Goal: Communication & Community: Answer question/provide support

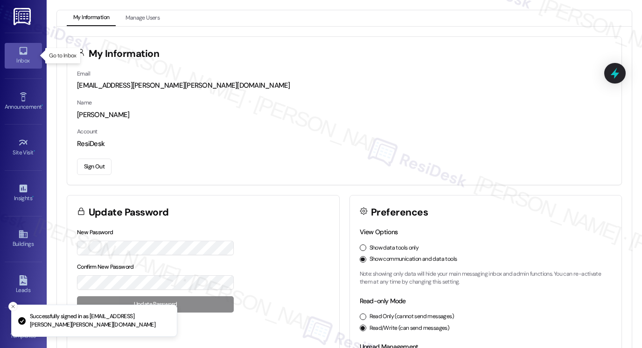
click at [19, 52] on icon at bounding box center [23, 51] width 8 height 8
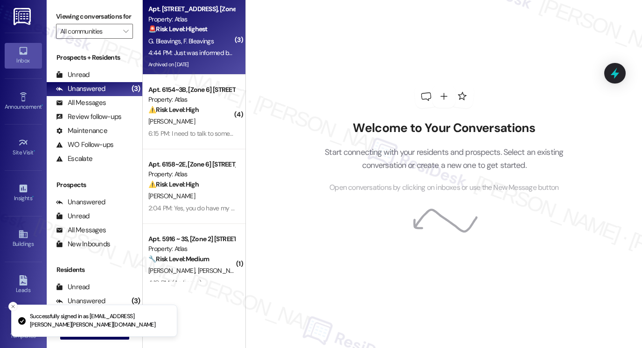
click at [202, 56] on div "4:44 PM: Just was informed by a neighbor that a maintenance member of Atlas tur…" at bounding box center [503, 53] width 711 height 8
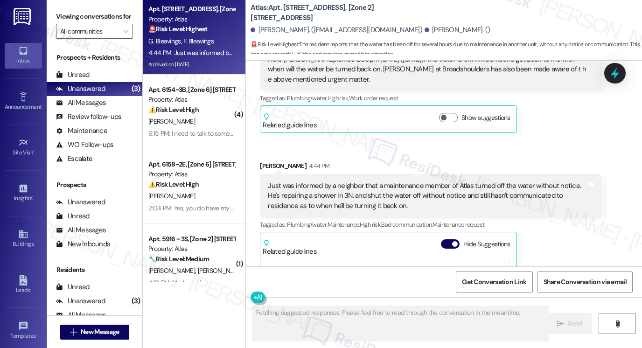
scroll to position [3041, 0]
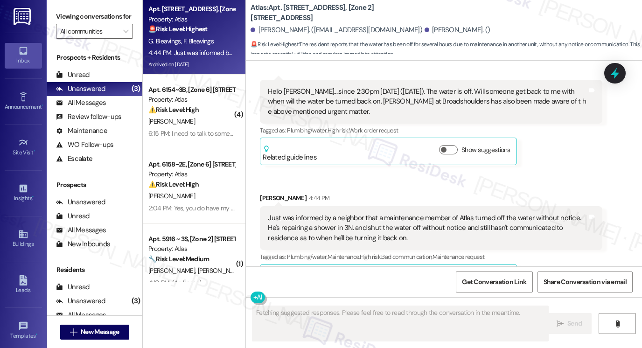
click at [314, 213] on div "Just was informed by a neighbor that a maintenance member of Atlas turned off t…" at bounding box center [428, 228] width 320 height 30
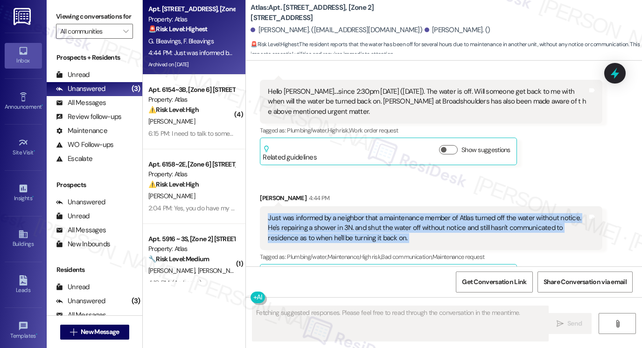
click at [314, 213] on div "Just was informed by a neighbor that a maintenance member of Atlas turned off t…" at bounding box center [428, 228] width 320 height 30
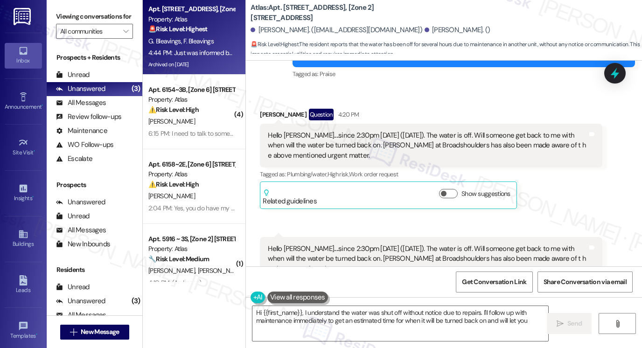
scroll to position [2808, 0]
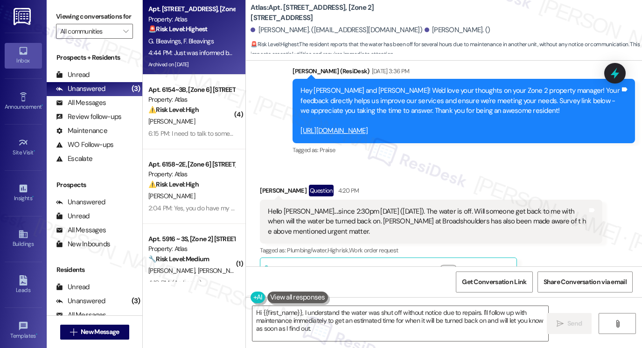
click at [327, 207] on div "Hello [PERSON_NAME]....since 2:30pm [DATE] ([DATE]). The water is off. Will som…" at bounding box center [428, 222] width 320 height 30
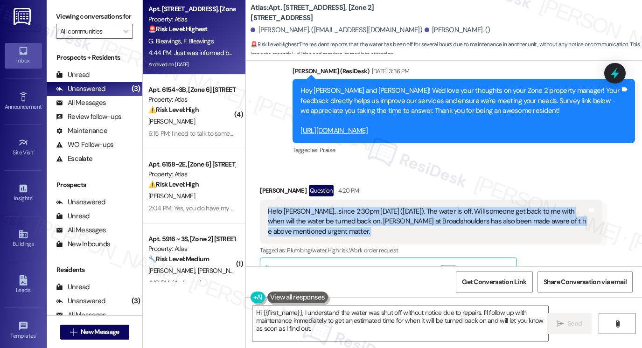
click at [327, 207] on div "Hello [PERSON_NAME]....since 2:30pm [DATE] ([DATE]). The water is off. Will som…" at bounding box center [428, 222] width 320 height 30
click at [331, 207] on div "Hello [PERSON_NAME]....since 2:30pm [DATE] ([DATE]). The water is off. Will som…" at bounding box center [428, 222] width 320 height 30
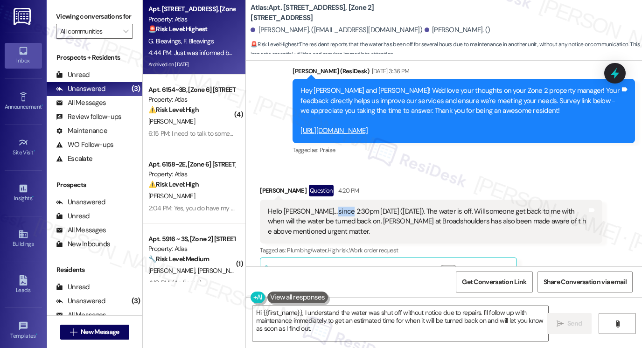
click at [331, 207] on div "Hello [PERSON_NAME]....since 2:30pm [DATE] ([DATE]). The water is off. Will som…" at bounding box center [428, 222] width 320 height 30
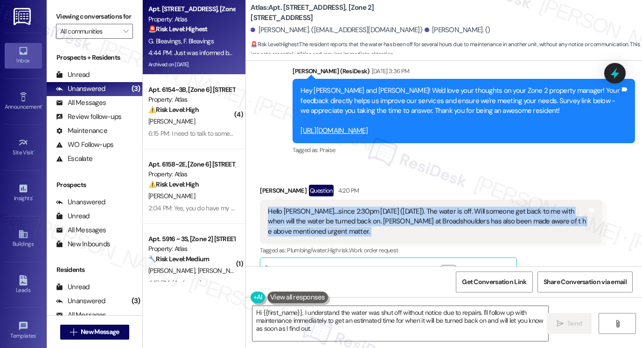
click at [331, 207] on div "Hello [PERSON_NAME]....since 2:30pm [DATE] ([DATE]). The water is off. Will som…" at bounding box center [428, 222] width 320 height 30
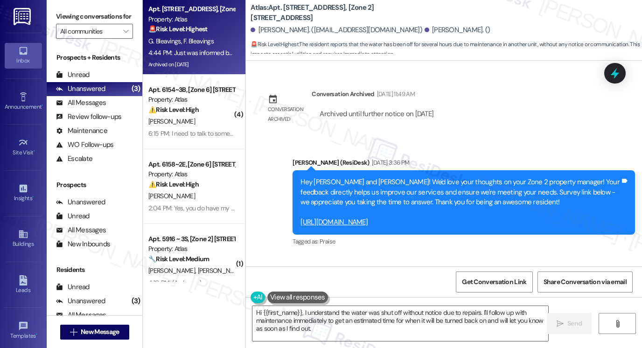
scroll to position [2715, 0]
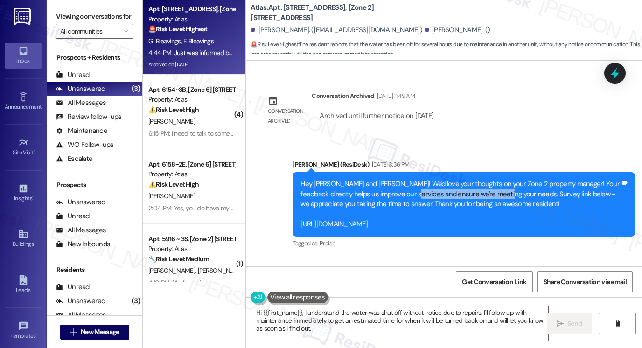
drag, startPoint x: 413, startPoint y: 162, endPoint x: 512, endPoint y: 166, distance: 99.5
click at [509, 179] on div "Hey [PERSON_NAME] and [PERSON_NAME]! We'd love your thoughts on your Zone 2 pro…" at bounding box center [460, 204] width 320 height 50
click at [512, 179] on div "Hey [PERSON_NAME] and [PERSON_NAME]! We'd love your thoughts on your Zone 2 pro…" at bounding box center [460, 204] width 320 height 50
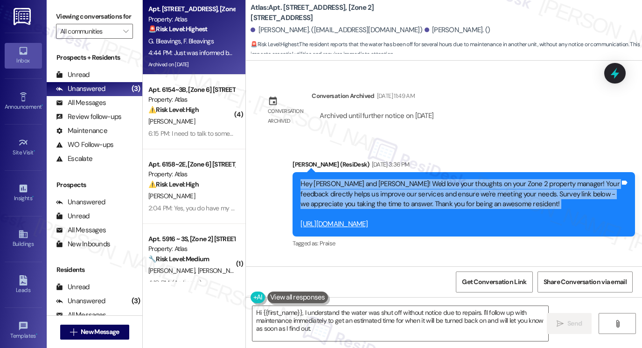
click at [512, 179] on div "Hey [PERSON_NAME] and [PERSON_NAME]! We'd love your thoughts on your Zone 2 pro…" at bounding box center [460, 204] width 320 height 50
click at [453, 179] on div "Hey [PERSON_NAME] and [PERSON_NAME]! We'd love your thoughts on your Zone 2 pro…" at bounding box center [460, 204] width 320 height 50
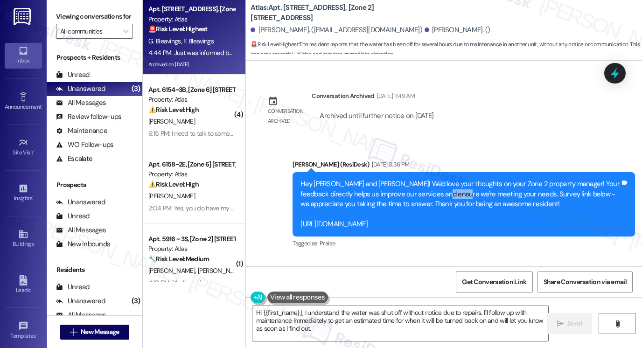
click at [453, 179] on div "Hey [PERSON_NAME] and [PERSON_NAME]! We'd love your thoughts on your Zone 2 pro…" at bounding box center [460, 204] width 320 height 50
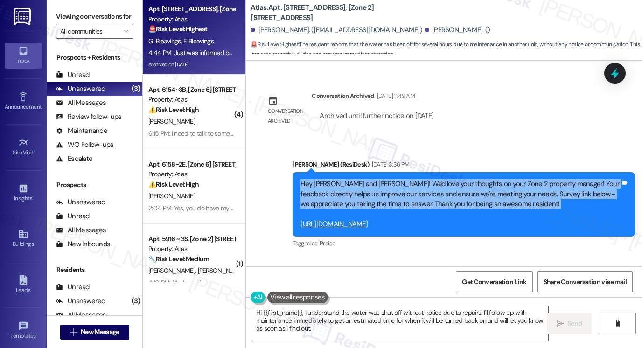
click at [453, 179] on div "Hey [PERSON_NAME] and [PERSON_NAME]! We'd love your thoughts on your Zone 2 pro…" at bounding box center [460, 204] width 320 height 50
click at [476, 179] on div "Hey [PERSON_NAME] and [PERSON_NAME]! We'd love your thoughts on your Zone 2 pro…" at bounding box center [460, 204] width 320 height 50
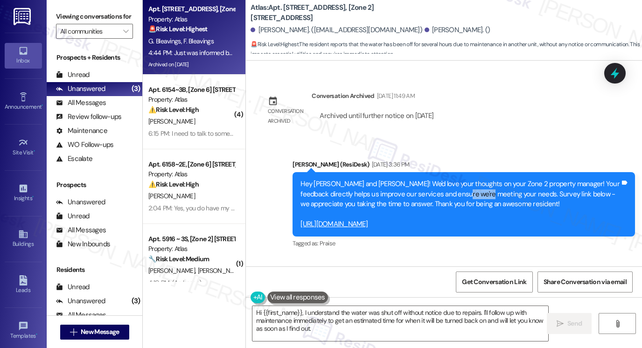
click at [476, 179] on div "Hey [PERSON_NAME] and [PERSON_NAME]! We'd love your thoughts on your Zone 2 pro…" at bounding box center [460, 204] width 320 height 50
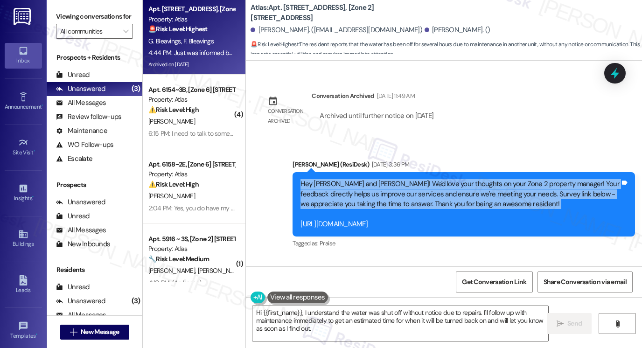
click at [476, 179] on div "Hey [PERSON_NAME] and [PERSON_NAME]! We'd love your thoughts on your Zone 2 pro…" at bounding box center [460, 204] width 320 height 50
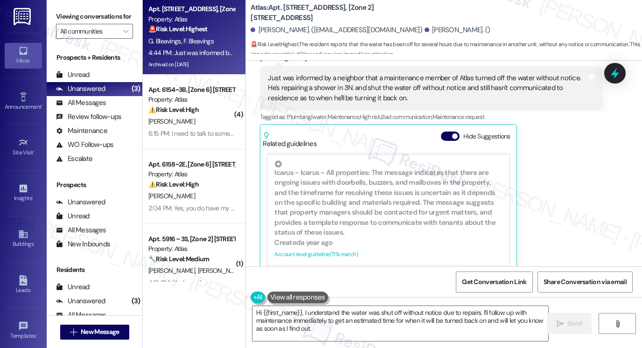
scroll to position [280, 0]
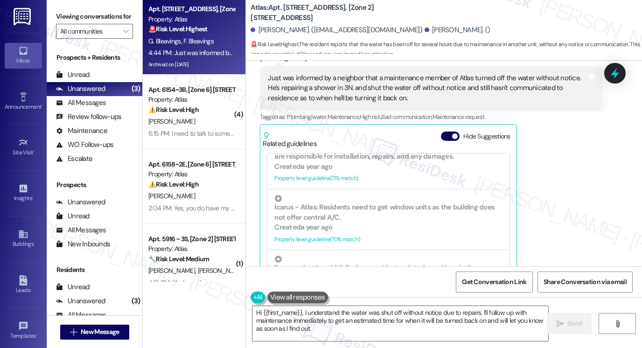
drag, startPoint x: 68, startPoint y: 27, endPoint x: 76, endPoint y: 31, distance: 9.0
click at [68, 24] on label "Viewing conversations for" at bounding box center [94, 16] width 77 height 14
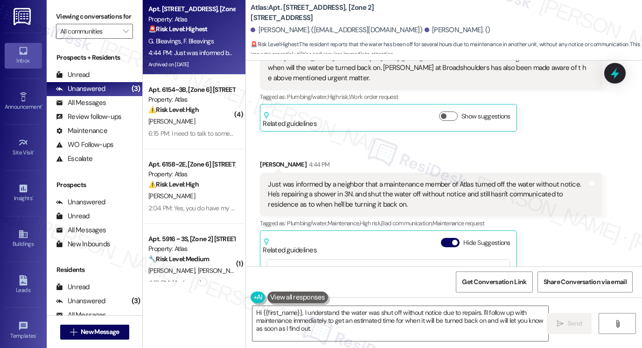
scroll to position [3041, 0]
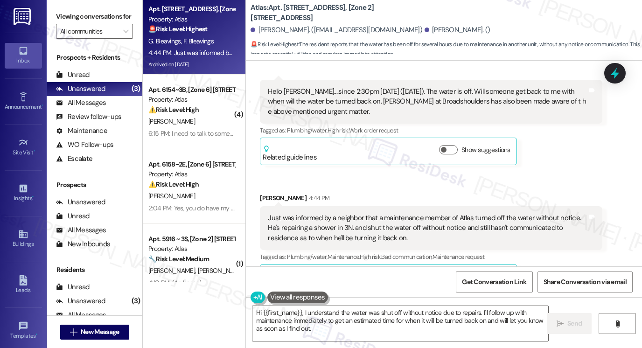
click at [355, 213] on div "Just was informed by a neighbor that a maintenance member of Atlas turned off t…" at bounding box center [428, 228] width 320 height 30
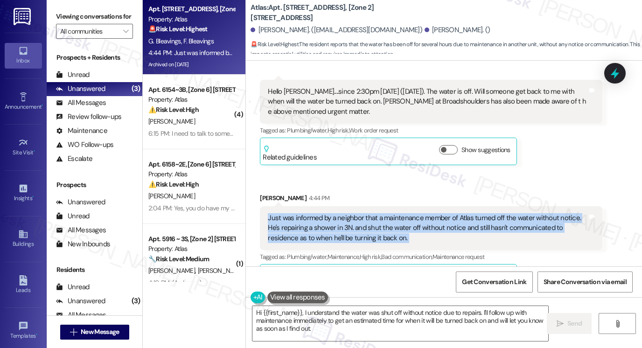
click at [355, 213] on div "Just was informed by a neighbor that a maintenance member of Atlas turned off t…" at bounding box center [428, 228] width 320 height 30
click at [425, 213] on div "Just was informed by a neighbor that a maintenance member of Atlas turned off t…" at bounding box center [428, 228] width 320 height 30
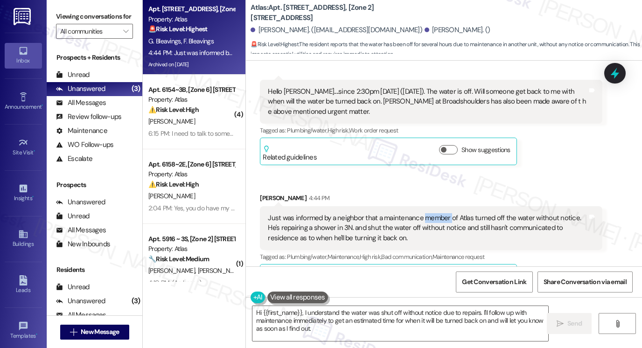
click at [425, 213] on div "Just was informed by a neighbor that a maintenance member of Atlas turned off t…" at bounding box center [428, 228] width 320 height 30
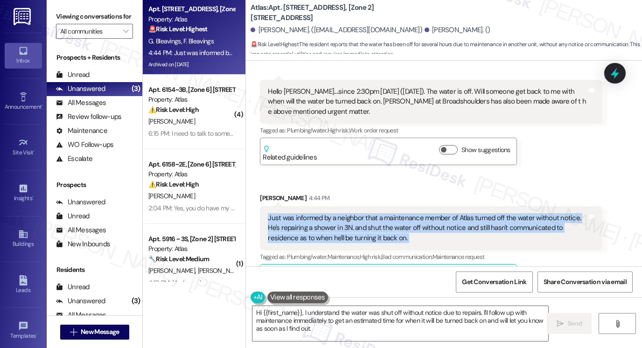
click at [425, 213] on div "Just was informed by a neighbor that a maintenance member of Atlas turned off t…" at bounding box center [428, 228] width 320 height 30
click at [303, 213] on div "Just was informed by a neighbor that a maintenance member of Atlas turned off t…" at bounding box center [428, 228] width 320 height 30
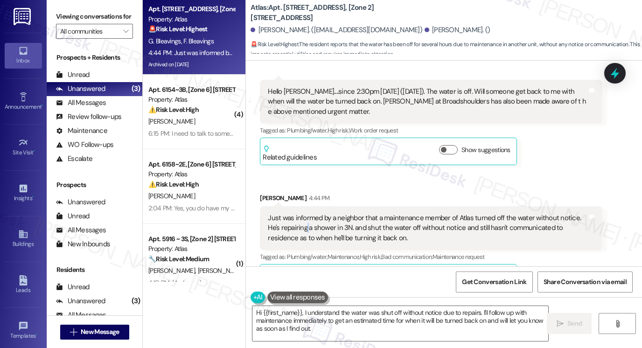
click at [303, 213] on div "Just was informed by a neighbor that a maintenance member of Atlas turned off t…" at bounding box center [428, 228] width 320 height 30
click at [372, 213] on div "Just was informed by a neighbor that a maintenance member of Atlas turned off t…" at bounding box center [428, 228] width 320 height 30
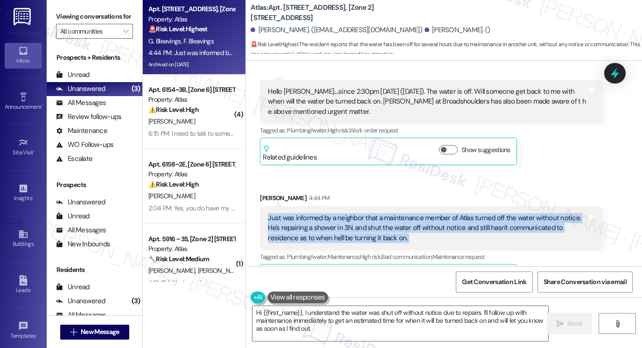
click at [372, 213] on div "Just was informed by a neighbor that a maintenance member of Atlas turned off t…" at bounding box center [428, 228] width 320 height 30
click at [457, 213] on div "Just was informed by a neighbor that a maintenance member of Atlas turned off t…" at bounding box center [428, 228] width 320 height 30
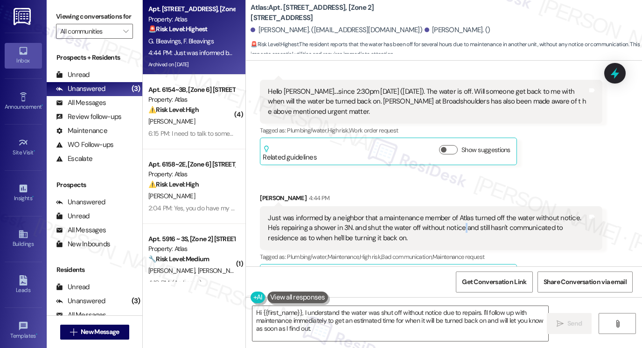
click at [457, 213] on div "Just was informed by a neighbor that a maintenance member of Atlas turned off t…" at bounding box center [428, 228] width 320 height 30
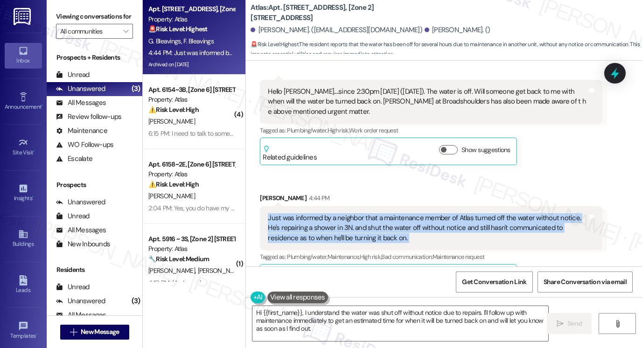
click at [457, 213] on div "Just was informed by a neighbor that a maintenance member of Atlas turned off t…" at bounding box center [428, 228] width 320 height 30
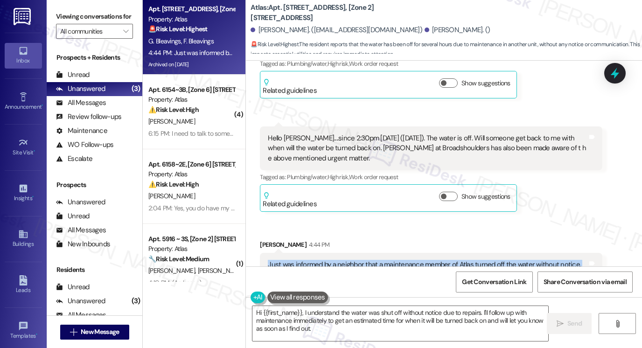
scroll to position [2901, 0]
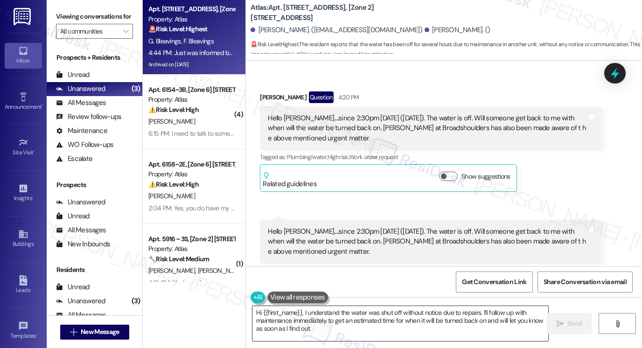
click at [277, 319] on textarea "Hi {{first_name}}, I understand the water was shut off without notice due to re…" at bounding box center [400, 323] width 296 height 35
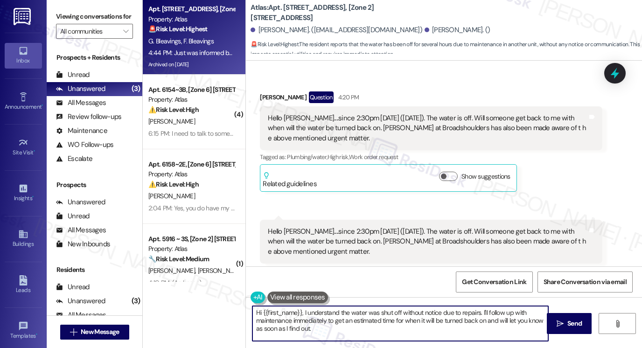
click at [277, 319] on textarea "Hi {{first_name}}, I understand the water was shut off without notice due to re…" at bounding box center [400, 323] width 296 height 35
click at [277, 321] on textarea "Hi {{first_name}}, I understand the water was shut off without notice due to re…" at bounding box center [400, 323] width 296 height 35
type textarea "Hi {{first_name}}, I understand the water was shut off without notice due to re…"
click at [561, 322] on icon "" at bounding box center [560, 323] width 7 height 7
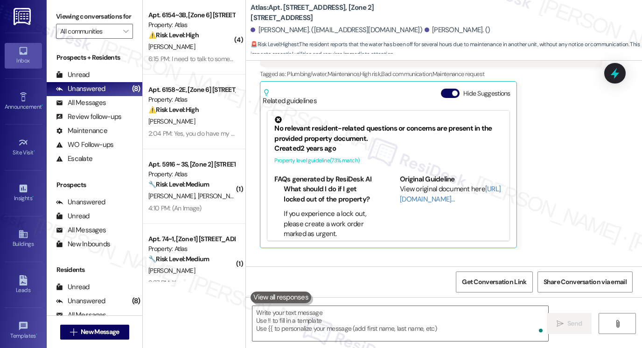
scroll to position [3256, 0]
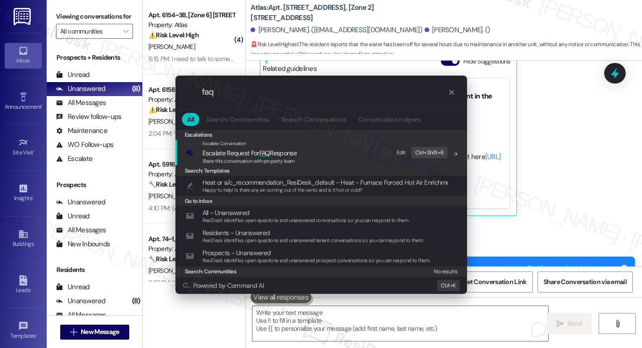
drag, startPoint x: 60, startPoint y: 22, endPoint x: 75, endPoint y: 18, distance: 16.0
click at [60, 22] on div ".cls-1{fill:#0a055f;}.cls-2{fill:#0cc4c4;} resideskLogoBlueOrange faq All Searc…" at bounding box center [321, 174] width 642 height 348
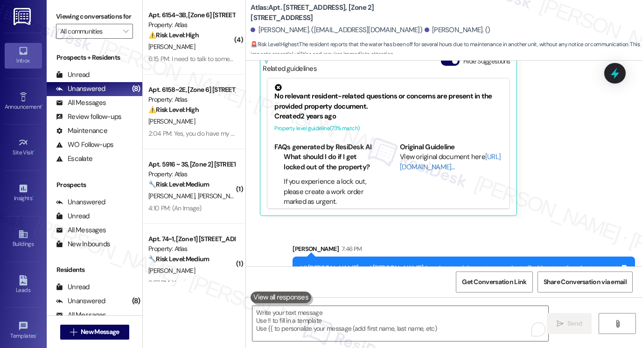
drag, startPoint x: 49, startPoint y: 18, endPoint x: 54, endPoint y: 20, distance: 5.9
click at [49, 18] on div "Viewing conversations for All communities " at bounding box center [95, 24] width 96 height 48
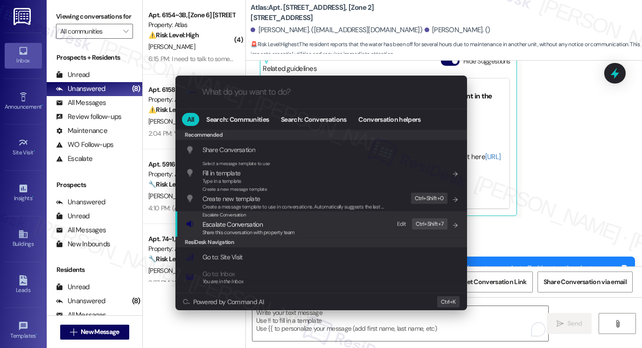
click at [272, 222] on span "Escalate Conversation" at bounding box center [248, 224] width 92 height 10
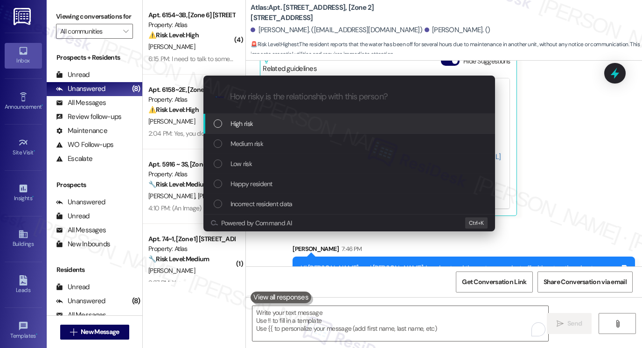
click at [246, 120] on span "High risk" at bounding box center [241, 123] width 23 height 10
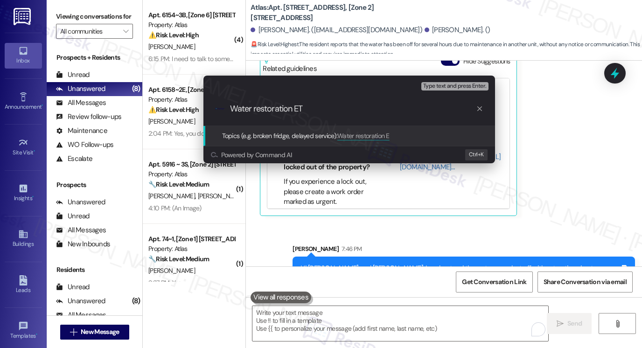
type input "Water restoration ETA"
click at [58, 7] on div "Escalate Conversation High risk Topics (e.g. broken fridge, delayed service) An…" at bounding box center [321, 174] width 642 height 348
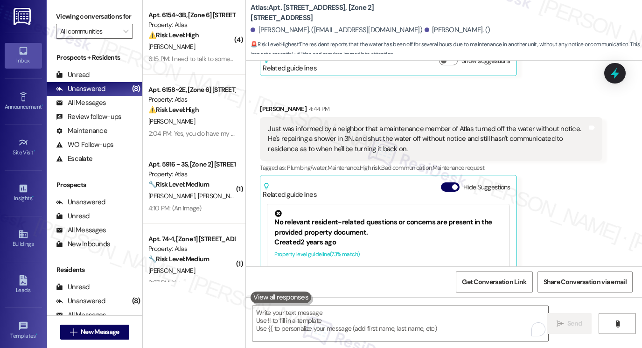
scroll to position [3116, 0]
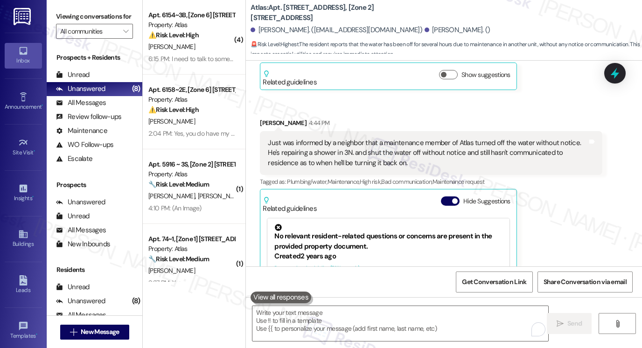
click at [403, 138] on div "Just was informed by a neighbor that a maintenance member of Atlas turned off t…" at bounding box center [428, 153] width 320 height 30
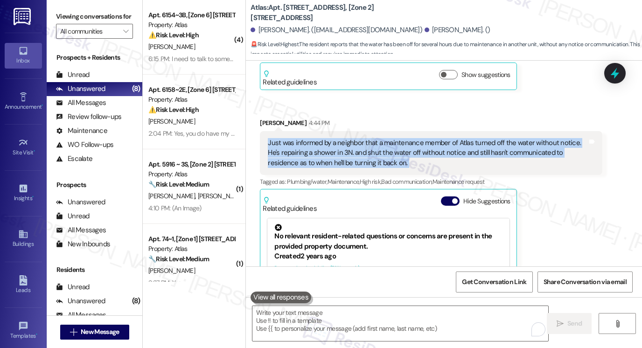
click at [403, 138] on div "Just was informed by a neighbor that a maintenance member of Atlas turned off t…" at bounding box center [428, 153] width 320 height 30
copy div "Just was informed by a neighbor that a maintenance member of Atlas turned off t…"
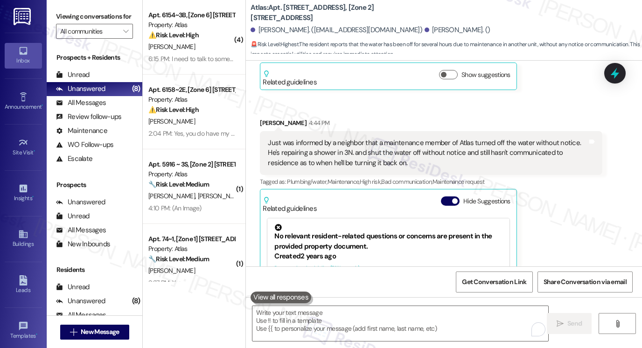
drag, startPoint x: 64, startPoint y: 20, endPoint x: 89, endPoint y: 25, distance: 24.9
click at [64, 20] on label "Viewing conversations for" at bounding box center [94, 16] width 77 height 14
click at [558, 158] on div "[PERSON_NAME] 4:44 PM Just was informed by a neighbor that a maintenance member…" at bounding box center [431, 236] width 342 height 237
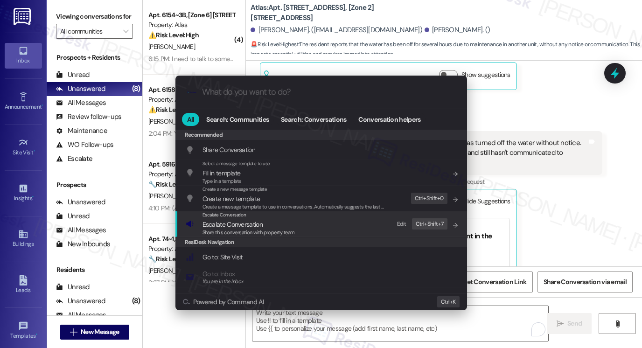
click at [295, 231] on div "Escalate Conversation Escalate Conversation Share this conversation with proper…" at bounding box center [322, 223] width 273 height 25
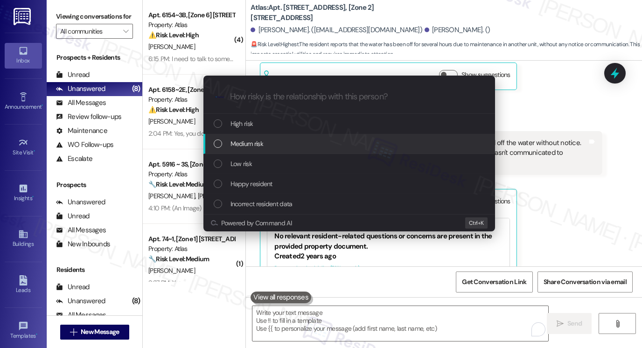
click at [268, 141] on div "Medium risk" at bounding box center [350, 144] width 273 height 10
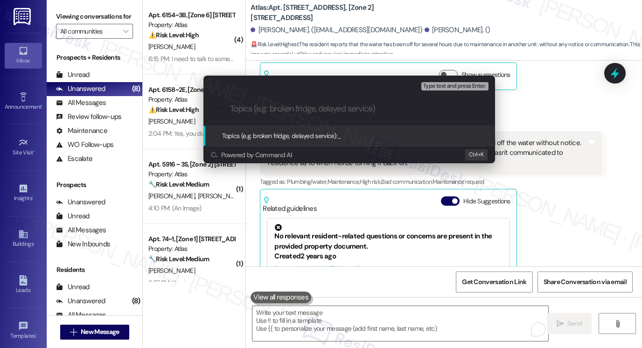
paste input "Water Service Disruption Without Prior Communication"
type input "Water Service Disruption Without Prior Communication"
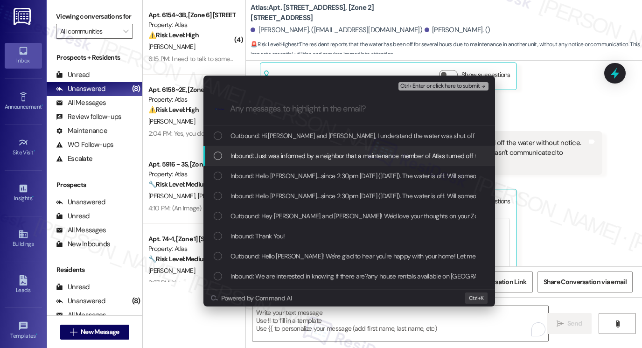
click at [272, 149] on div "Inbound: Just was informed by a neighbor that a maintenance member of Atlas tur…" at bounding box center [349, 156] width 292 height 20
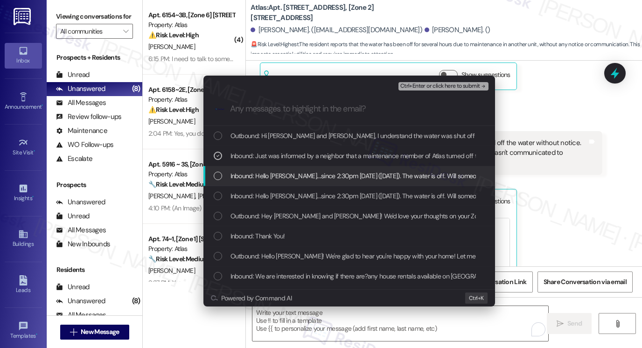
click at [301, 179] on span "Inbound: Hello [PERSON_NAME]....since 2:30pm [DATE] ([DATE]). The water is off.…" at bounding box center [579, 176] width 698 height 10
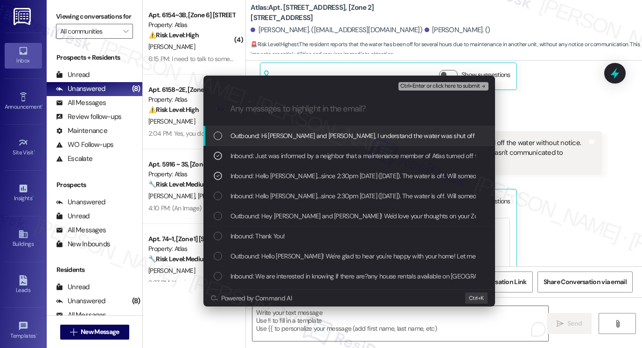
click at [450, 85] on span "Ctrl+Enter or click here to submit" at bounding box center [440, 86] width 80 height 7
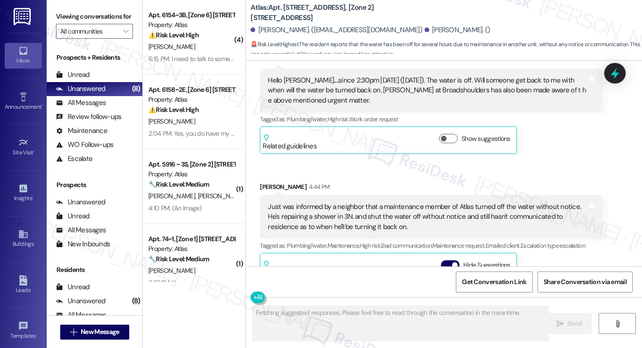
scroll to position [3181, 0]
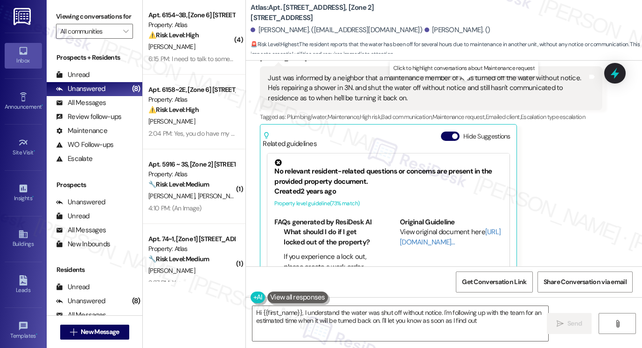
type textarea "Hi {{first_name}}, I understand the water was shut off without notice. I'm foll…"
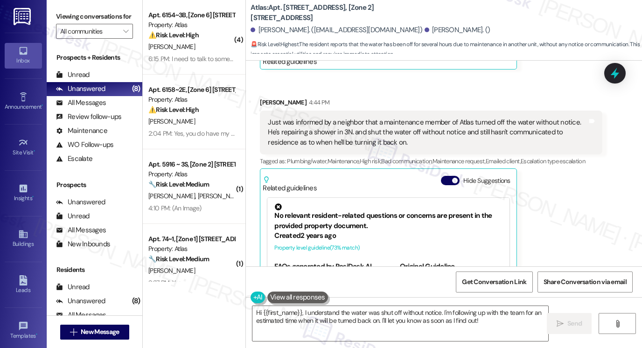
scroll to position [3088, 0]
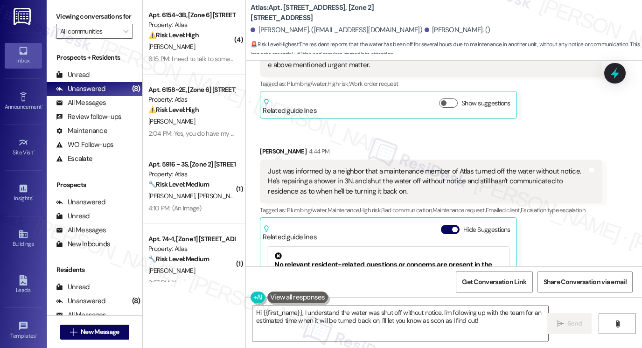
click at [308, 167] on div "Just was informed by a neighbor that a maintenance member of Atlas turned off t…" at bounding box center [428, 182] width 320 height 30
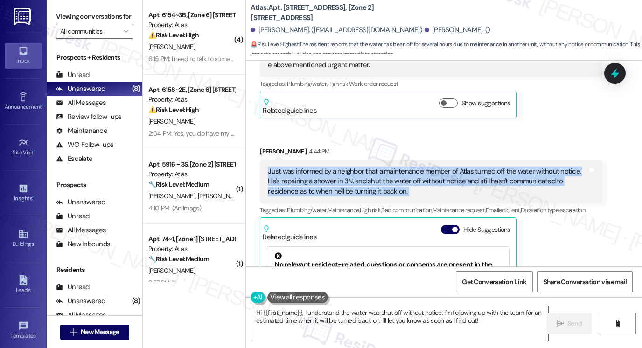
click at [308, 167] on div "Just was informed by a neighbor that a maintenance member of Atlas turned off t…" at bounding box center [428, 182] width 320 height 30
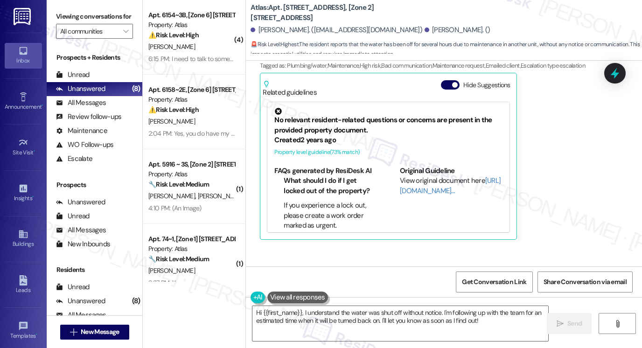
scroll to position [3270, 0]
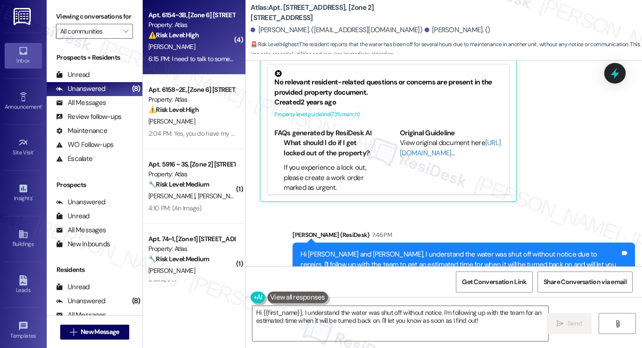
click at [186, 63] on div "6:15 PM: I need to talk to somebody about taking something off my rent or somet…" at bounding box center [312, 59] width 328 height 8
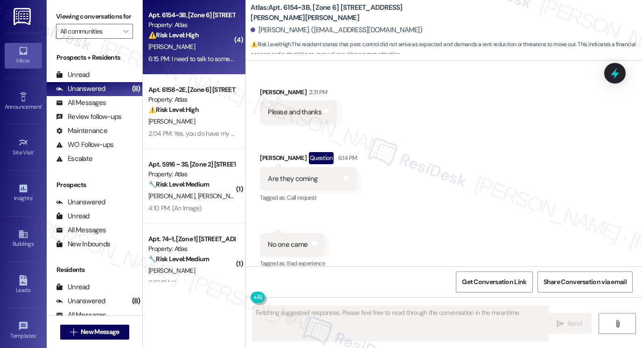
scroll to position [1679, 0]
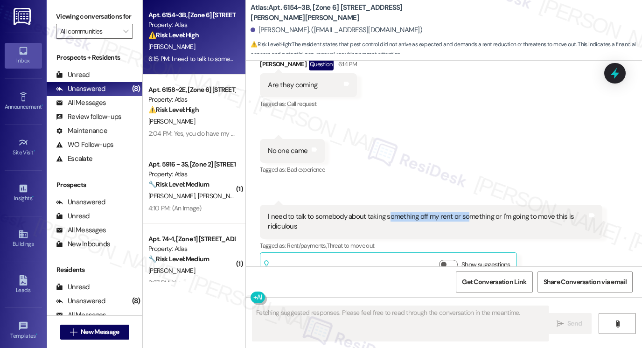
drag, startPoint x: 385, startPoint y: 198, endPoint x: 465, endPoint y: 197, distance: 80.2
click at [465, 212] on div "I need to talk to somebody about taking something off my rent or something or I…" at bounding box center [428, 222] width 320 height 20
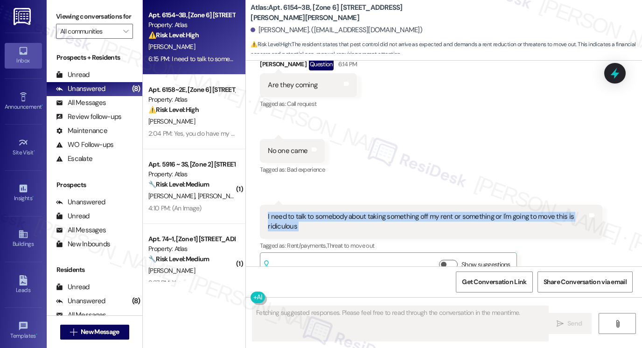
click at [465, 212] on div "I need to talk to somebody about taking something off my rent or something or I…" at bounding box center [428, 222] width 320 height 20
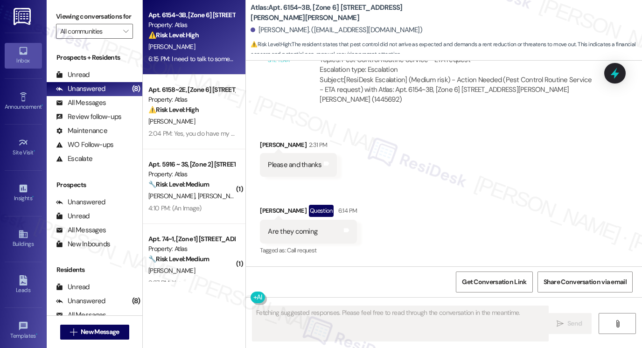
scroll to position [1493, 0]
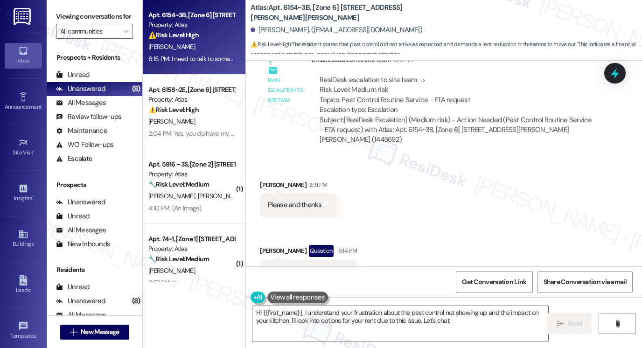
type textarea "Hi {{first_name}}, I understand your frustration about the pest control not sho…"
click at [294, 200] on div "Please and thanks" at bounding box center [295, 205] width 54 height 10
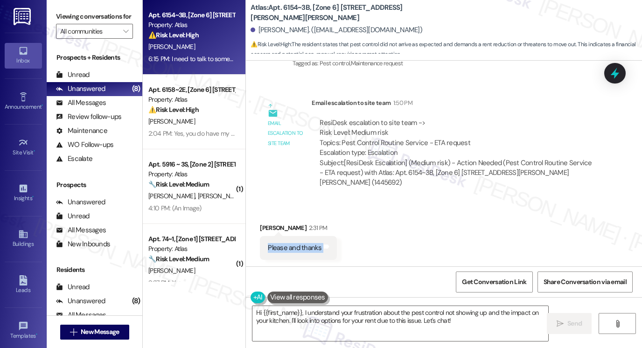
scroll to position [1400, 0]
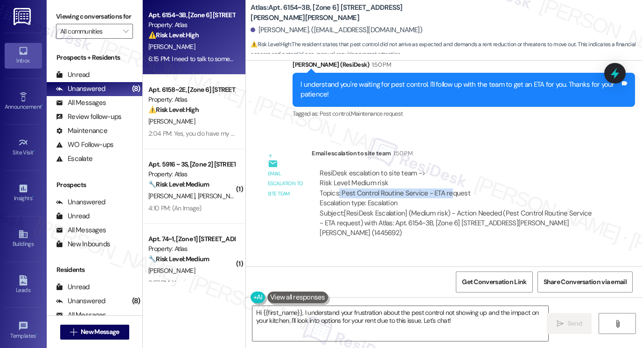
drag, startPoint x: 335, startPoint y: 174, endPoint x: 445, endPoint y: 178, distance: 109.7
click at [445, 178] on div "ResiDesk escalation to site team -> Risk Level: Medium risk Topics: Pest Contro…" at bounding box center [457, 188] width 275 height 40
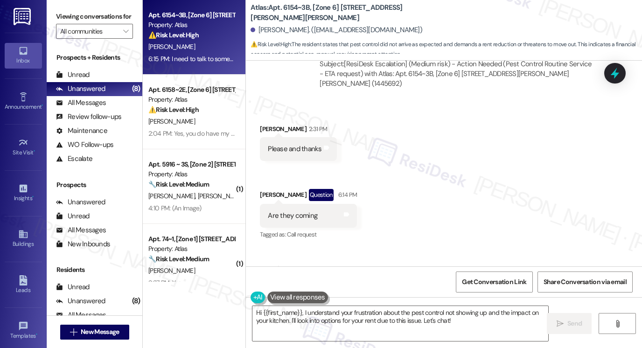
scroll to position [1586, 0]
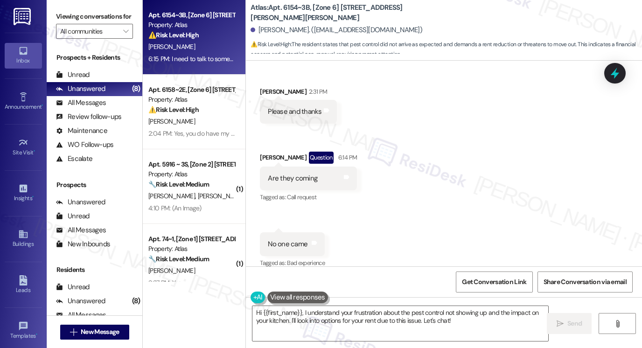
click at [272, 174] on div "Are they coming" at bounding box center [292, 179] width 49 height 10
click at [293, 239] on div "No one came" at bounding box center [288, 244] width 40 height 10
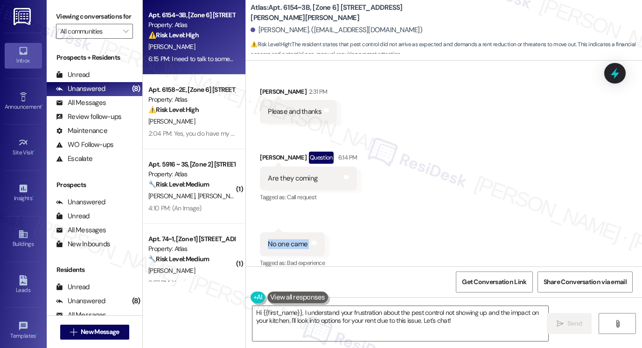
click at [293, 239] on div "No one came" at bounding box center [288, 244] width 40 height 10
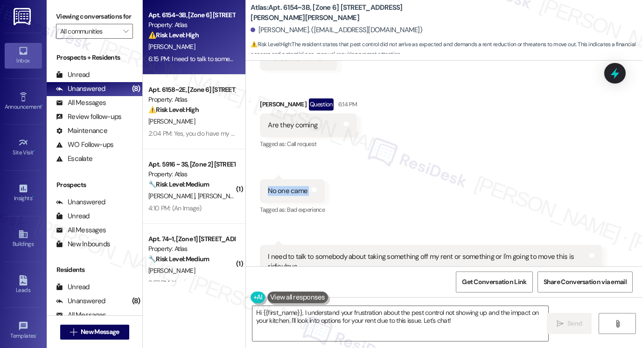
scroll to position [1679, 0]
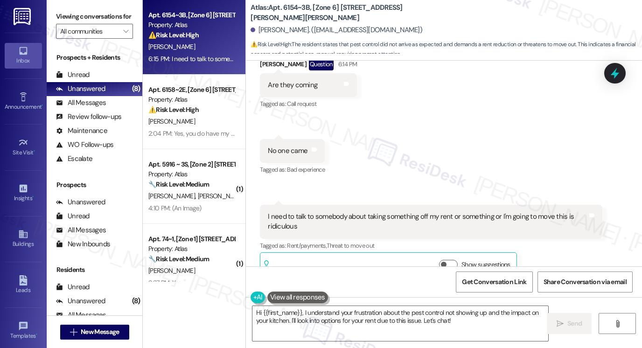
click at [302, 212] on div "I need to talk to somebody about taking something off my rent or something or I…" at bounding box center [428, 222] width 320 height 20
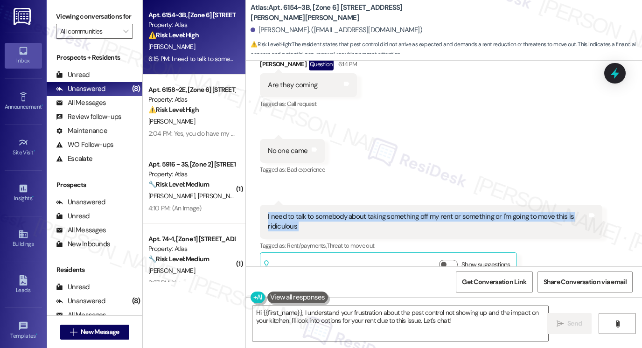
click at [302, 212] on div "I need to talk to somebody about taking something off my rent or something or I…" at bounding box center [428, 222] width 320 height 20
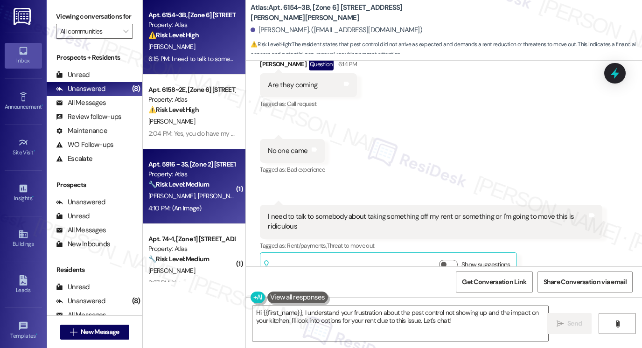
click at [203, 195] on div "[PERSON_NAME] [PERSON_NAME]" at bounding box center [191, 196] width 88 height 12
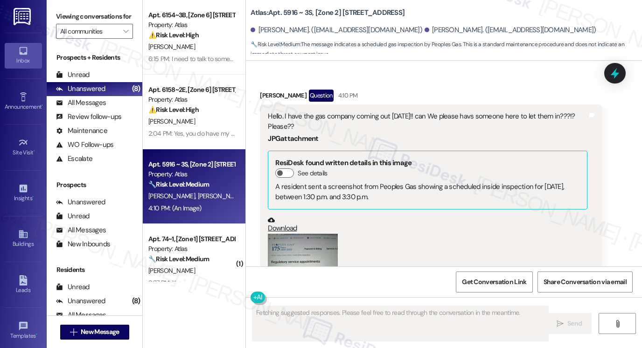
scroll to position [3544, 0]
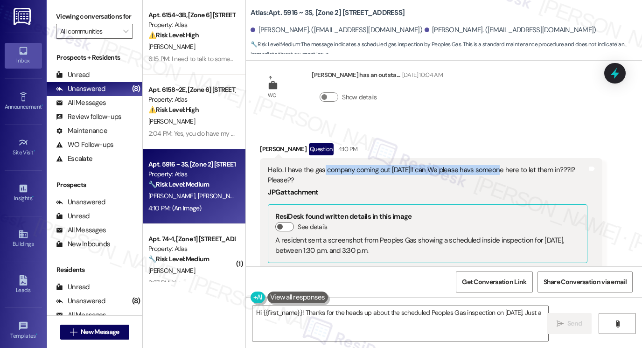
drag, startPoint x: 320, startPoint y: 129, endPoint x: 495, endPoint y: 129, distance: 175.9
click at [495, 165] on div "Hello. I have the gas company coming out [DATE]!! can We please havs someone he…" at bounding box center [428, 175] width 320 height 20
type textarea "Hi {{first_name}}! Thanks for the heads up about the scheduled Peoples Gas insp…"
click at [495, 165] on div "Hello. I have the gas company coming out [DATE]!! can We please havs someone he…" at bounding box center [428, 175] width 320 height 20
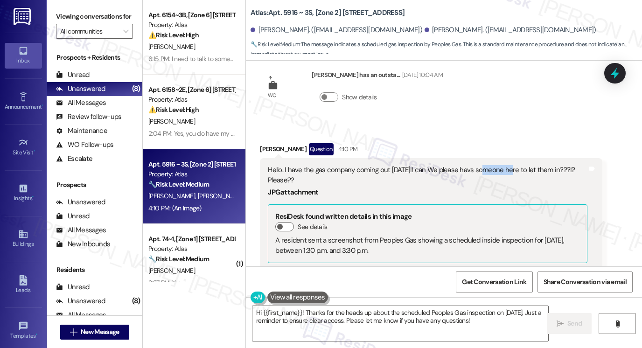
click at [495, 165] on div "Hello. I have the gas company coming out [DATE]!! can We please havs someone he…" at bounding box center [428, 175] width 320 height 20
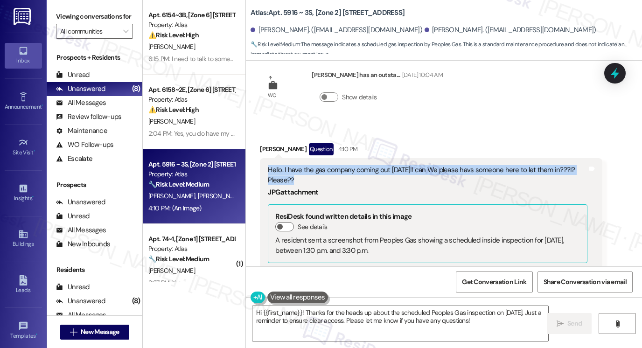
click at [495, 165] on div "Hello. I have the gas company coming out [DATE]!! can We please havs someone he…" at bounding box center [428, 175] width 320 height 20
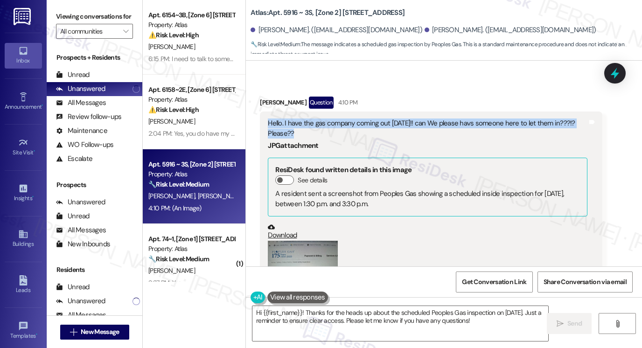
scroll to position [3777, 0]
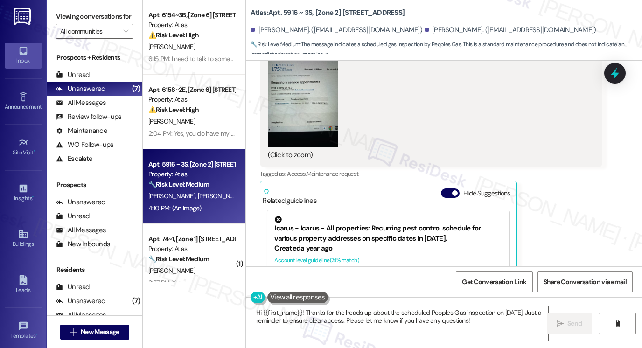
click at [292, 73] on button "Zoom image" at bounding box center [303, 100] width 70 height 93
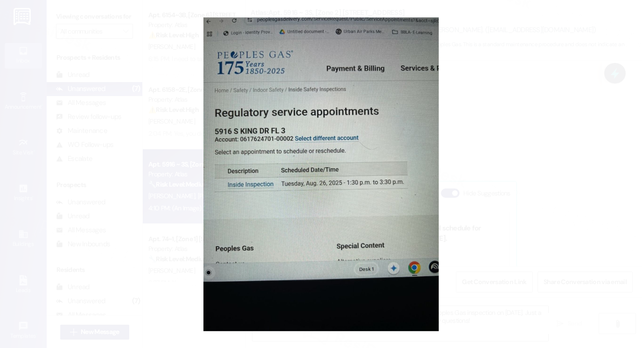
click at [555, 129] on button "Unzoom image" at bounding box center [321, 174] width 642 height 348
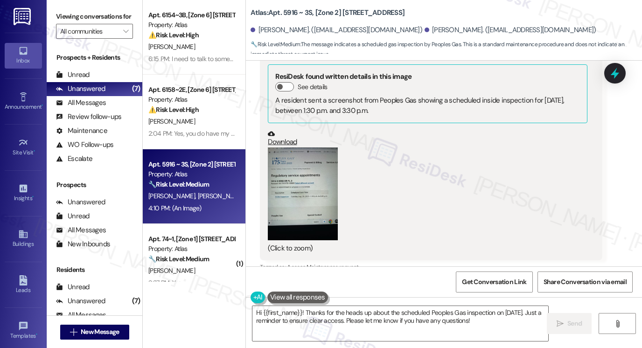
scroll to position [3544, 0]
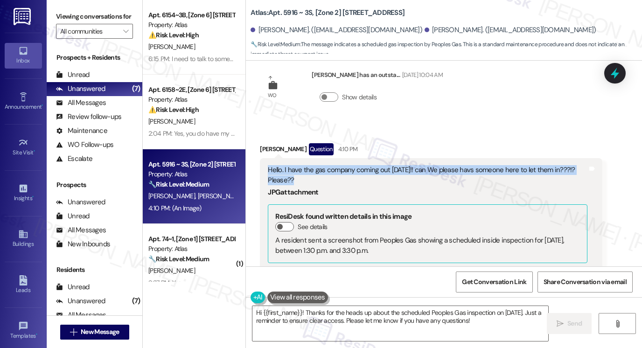
click at [316, 165] on div "Hello. I have the gas company coming out [DATE]!! can We please havs someone he…" at bounding box center [428, 175] width 320 height 20
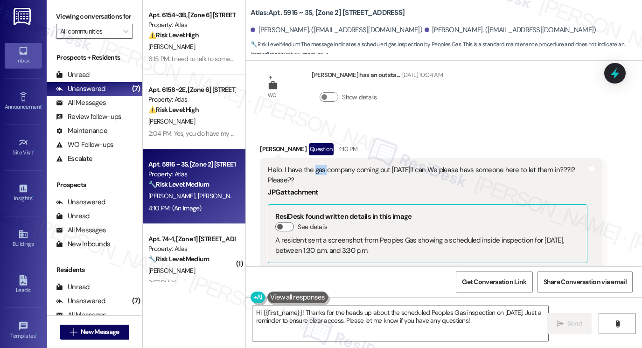
click at [316, 165] on div "Hello. I have the gas company coming out [DATE]!! can We please havs someone he…" at bounding box center [428, 175] width 320 height 20
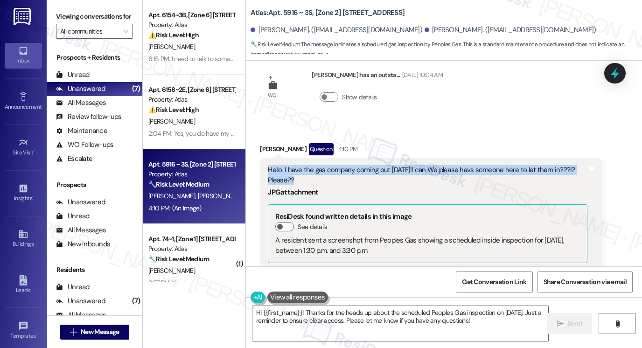
click at [316, 165] on div "Hello. I have the gas company coming out [DATE]!! can We please havs someone he…" at bounding box center [428, 175] width 320 height 20
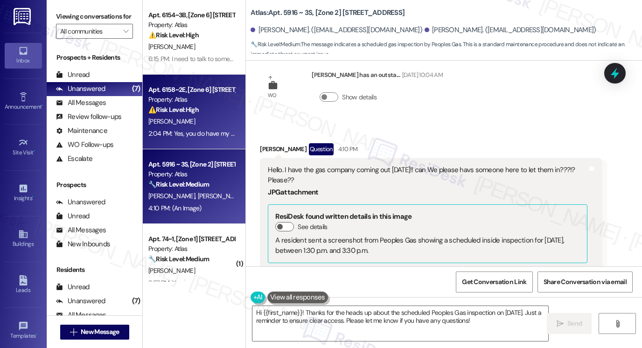
click at [212, 128] on div "2:04 PM: Yes, you do have my permission and can someone fix the back door it's …" at bounding box center [191, 134] width 88 height 12
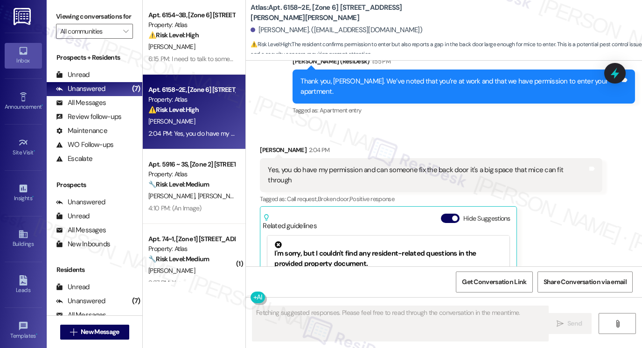
scroll to position [647, 0]
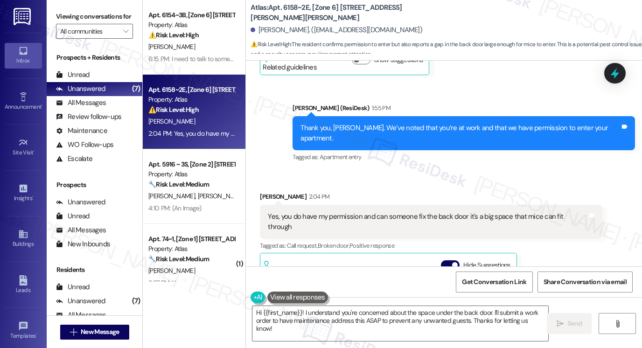
click at [418, 122] on div "Thank you, [PERSON_NAME]. We’ve noted that you’re at work and that we have perm…" at bounding box center [464, 133] width 342 height 34
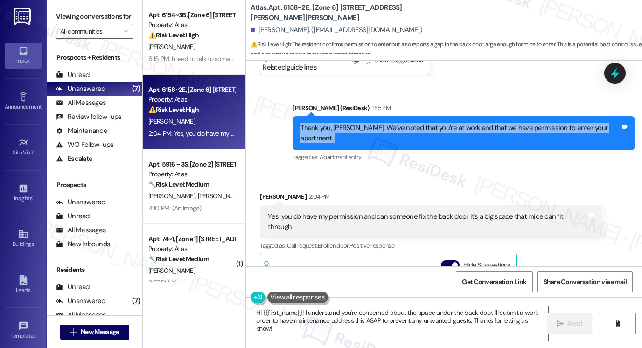
click at [418, 122] on div "Thank you, [PERSON_NAME]. We’ve noted that you’re at work and that we have perm…" at bounding box center [464, 133] width 342 height 34
click at [525, 129] on div "Thank you, [PERSON_NAME]. We’ve noted that you’re at work and that we have perm…" at bounding box center [460, 133] width 320 height 20
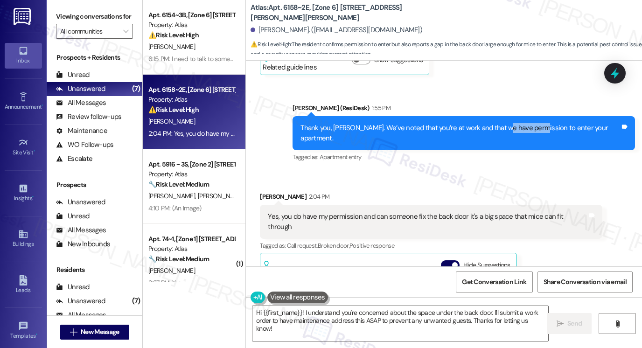
click at [525, 129] on div "Thank you, [PERSON_NAME]. We’ve noted that you’re at work and that we have perm…" at bounding box center [460, 133] width 320 height 20
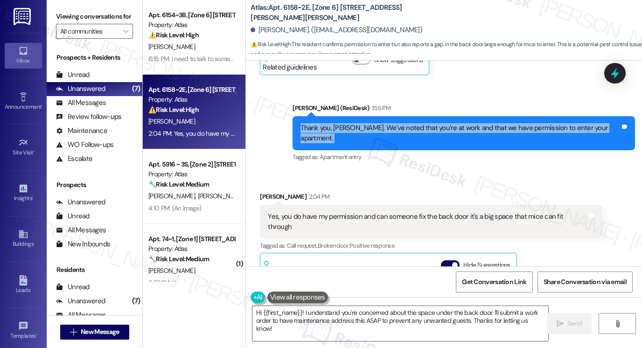
click at [525, 129] on div "Thank you, [PERSON_NAME]. We’ve noted that you’re at work and that we have perm…" at bounding box center [460, 133] width 320 height 20
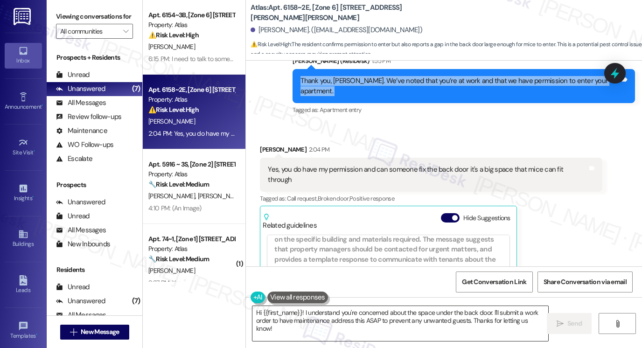
scroll to position [187, 0]
click at [362, 321] on textarea "Hi {{first_name}}! I understand you're concerned about the space under the back…" at bounding box center [400, 323] width 296 height 35
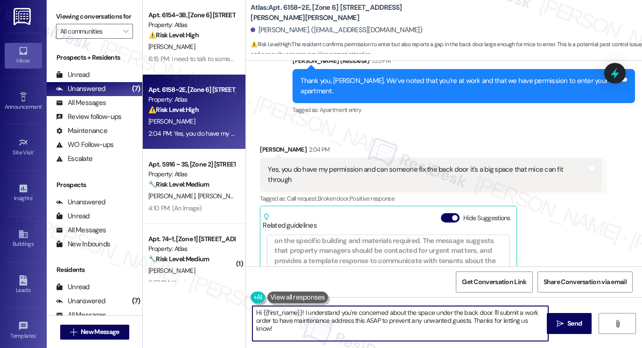
click at [362, 320] on textarea "Hi {{first_name}}! I understand you're concerned about the space under the back…" at bounding box center [400, 323] width 296 height 35
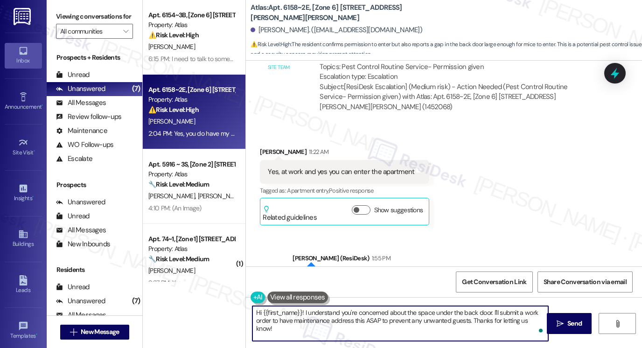
scroll to position [414, 0]
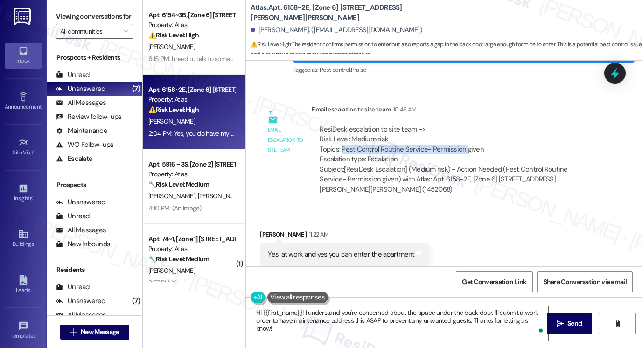
drag, startPoint x: 339, startPoint y: 150, endPoint x: 458, endPoint y: 148, distance: 119.4
click at [458, 148] on div "ResiDesk escalation to site team -> Risk Level: Medium risk Topics: Pest Contro…" at bounding box center [457, 145] width 275 height 40
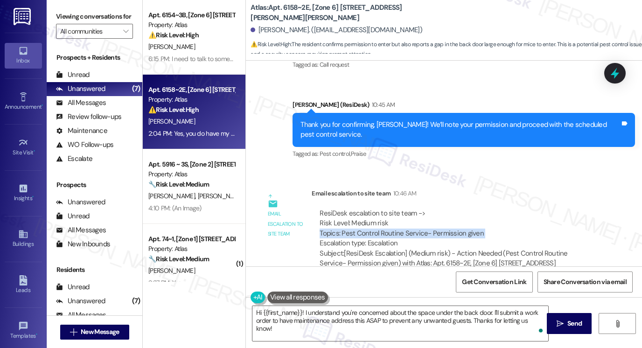
scroll to position [274, 0]
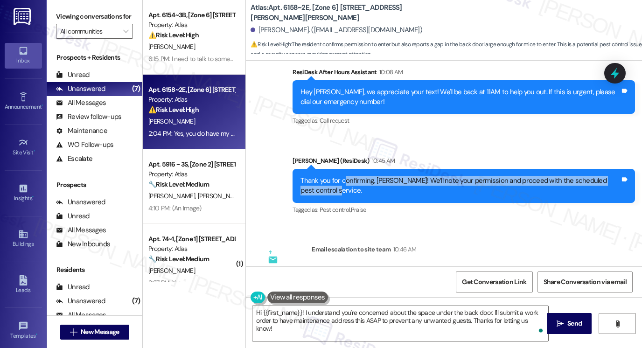
drag, startPoint x: 345, startPoint y: 181, endPoint x: 481, endPoint y: 194, distance: 137.3
click at [481, 194] on div "Thank you for confirming, [PERSON_NAME]! We’ll note your permission and proceed…" at bounding box center [460, 186] width 320 height 20
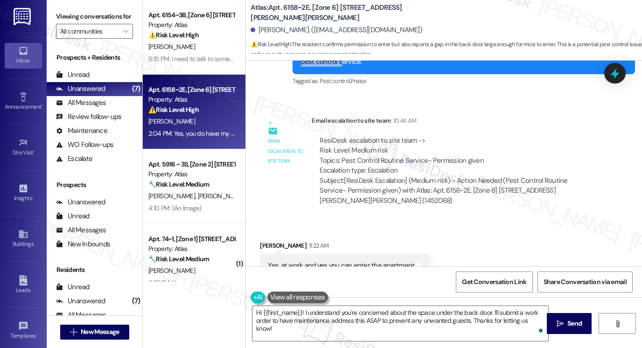
scroll to position [321, 0]
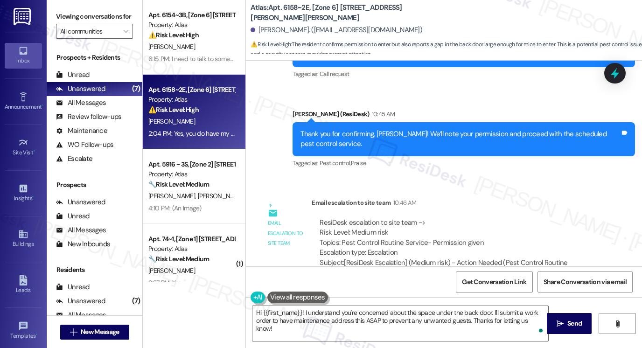
click at [328, 137] on div "Thank you for confirming, [PERSON_NAME]! We’ll note your permission and proceed…" at bounding box center [460, 139] width 320 height 20
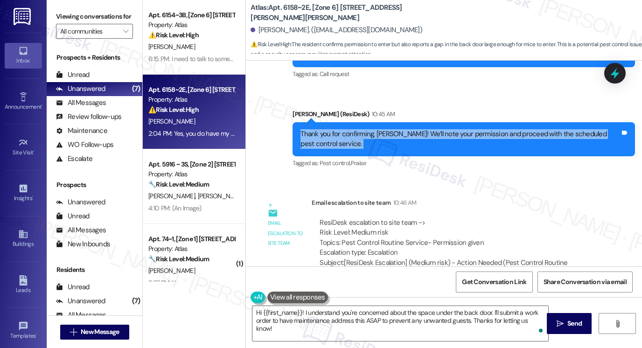
click at [328, 137] on div "Thank you for confirming, [PERSON_NAME]! We’ll note your permission and proceed…" at bounding box center [460, 139] width 320 height 20
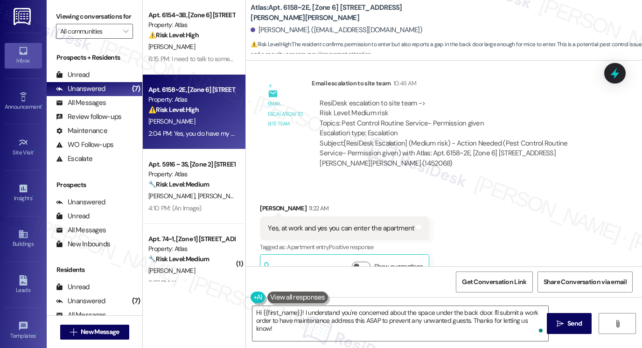
scroll to position [508, 0]
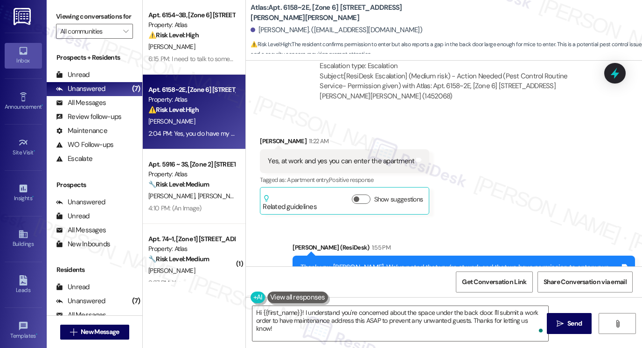
click at [313, 165] on div "Yes, at work and yes you can enter the apartment" at bounding box center [341, 161] width 146 height 10
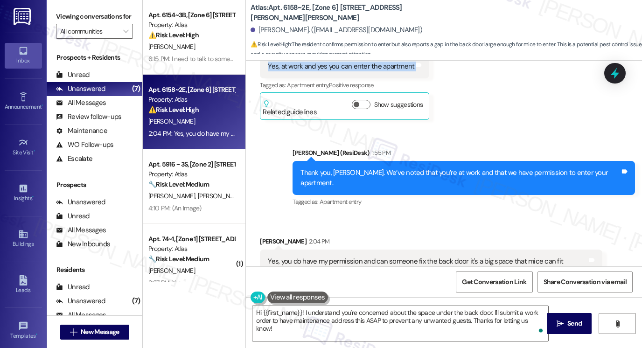
scroll to position [694, 0]
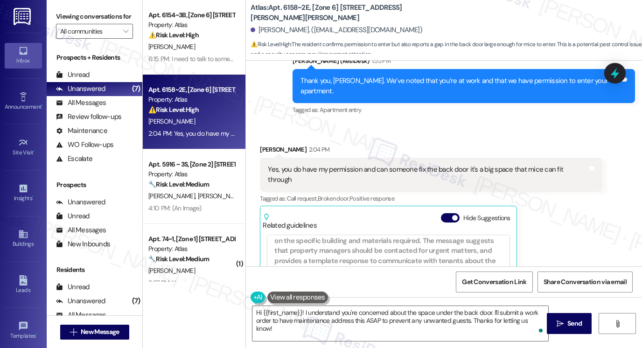
click at [336, 165] on div "Yes, you do have my permission and can someone fix the back door it's a big spa…" at bounding box center [428, 175] width 320 height 20
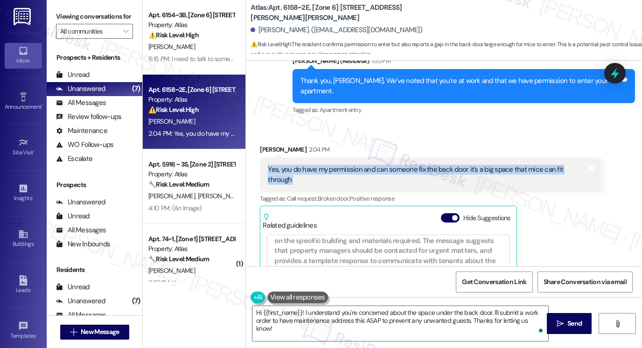
click at [336, 165] on div "Yes, you do have my permission and can someone fix the back door it's a big spa…" at bounding box center [428, 175] width 320 height 20
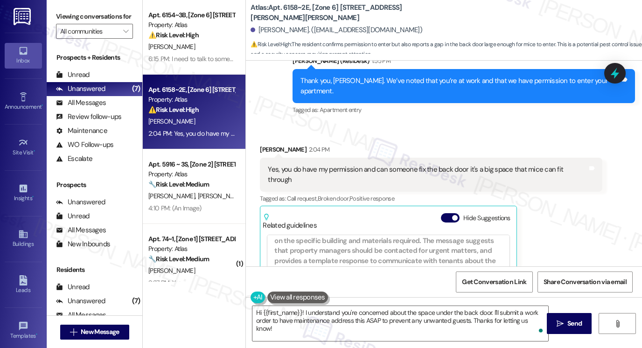
click at [564, 145] on div "[PERSON_NAME] 2:04 PM" at bounding box center [431, 151] width 342 height 13
click at [529, 165] on div "Yes, you do have my permission and can someone fix the back door it's a big spa…" at bounding box center [428, 175] width 320 height 20
click at [405, 165] on div "Yes, you do have my permission and can someone fix the back door it's a big spa…" at bounding box center [428, 175] width 320 height 20
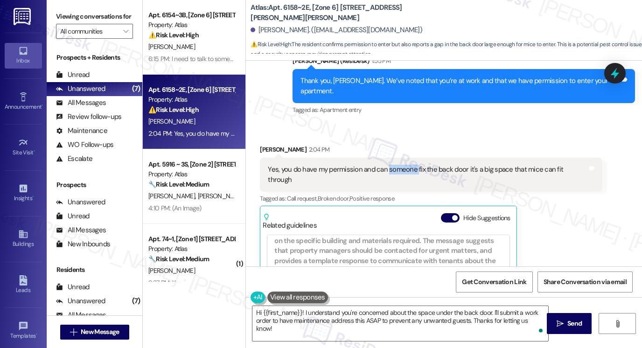
click at [405, 165] on div "Yes, you do have my permission and can someone fix the back door it's a big spa…" at bounding box center [428, 175] width 320 height 20
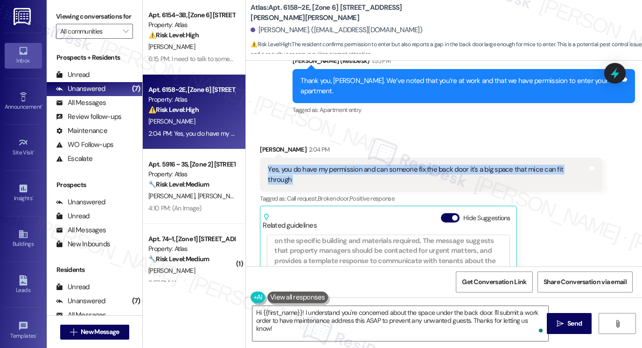
click at [405, 165] on div "Yes, you do have my permission and can someone fix the back door it's a big spa…" at bounding box center [428, 175] width 320 height 20
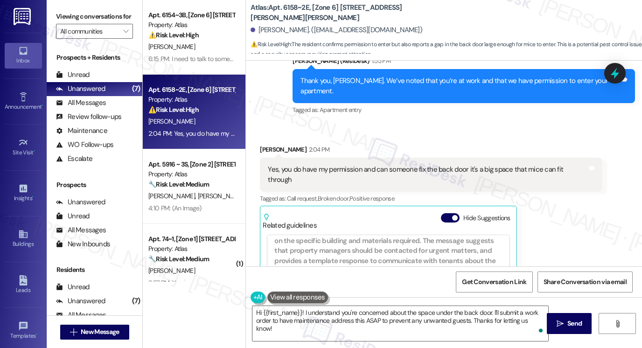
click at [69, 9] on label "Viewing conversations for" at bounding box center [94, 16] width 77 height 14
drag, startPoint x: 252, startPoint y: 29, endPoint x: 293, endPoint y: 28, distance: 41.5
click at [293, 28] on div "[PERSON_NAME]. ([EMAIL_ADDRESS][DOMAIN_NAME])" at bounding box center [337, 30] width 172 height 10
copy div "[PERSON_NAME]."
drag, startPoint x: 62, startPoint y: 13, endPoint x: 75, endPoint y: 14, distance: 13.2
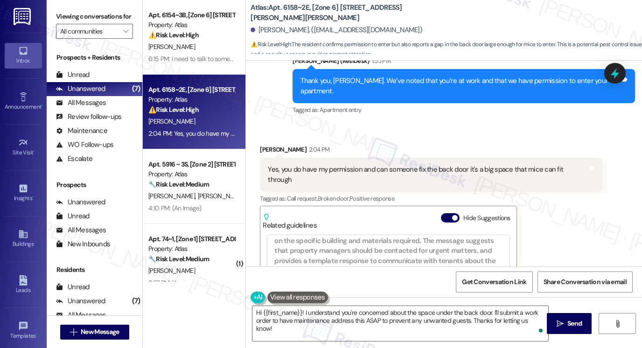
click at [62, 13] on label "Viewing conversations for" at bounding box center [94, 16] width 77 height 14
click at [55, 20] on div "Viewing conversations for All communities " at bounding box center [95, 24] width 96 height 48
click at [386, 165] on div "Yes, you do have my permission and can someone fix the back door it's a big spa…" at bounding box center [428, 175] width 320 height 20
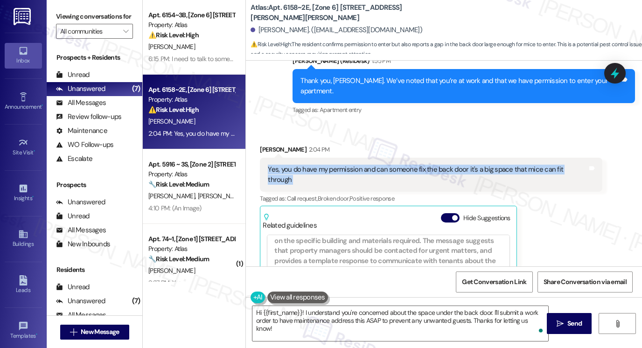
click at [386, 165] on div "Yes, you do have my permission and can someone fix the back door it's a big spa…" at bounding box center [428, 175] width 320 height 20
copy div "Yes, you do have my permission and can someone fix the back door it's a big spa…"
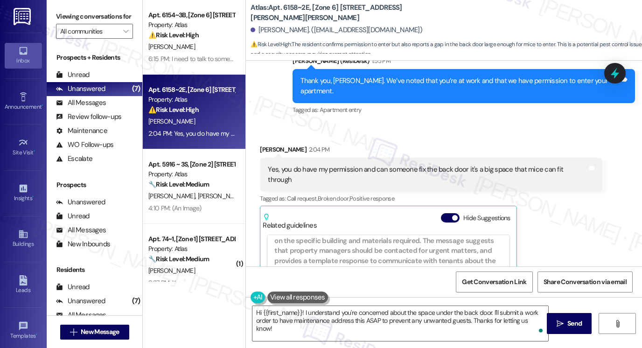
click at [54, 19] on div "Viewing conversations for All communities " at bounding box center [95, 24] width 96 height 48
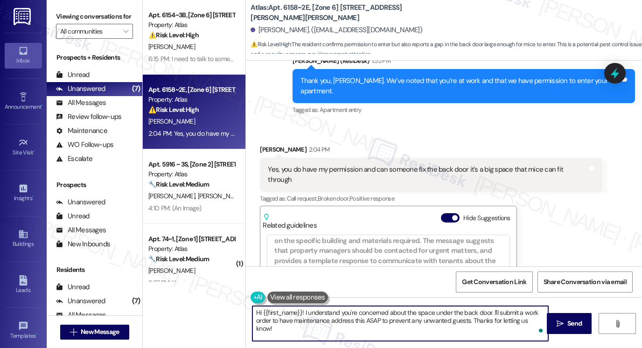
click at [358, 310] on textarea "Hi {{first_name}}! I understand you're concerned about the space under the back…" at bounding box center [400, 323] width 296 height 35
paste textarea "Thank you for confirming entry, {{first_name}}. I’ll add a request for the back…"
type textarea "Thank you for confirming entry, {{first_name}}. I’ll add a request for the back…"
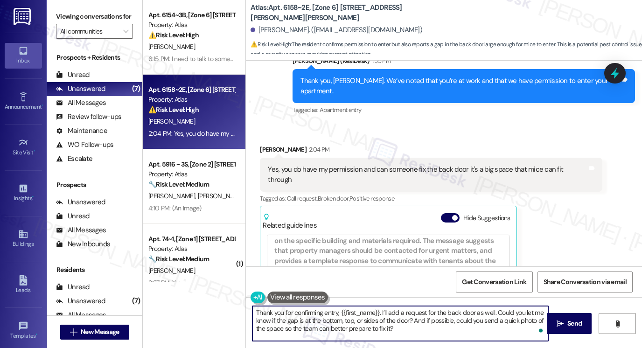
click at [265, 145] on div "[PERSON_NAME] 2:04 PM" at bounding box center [431, 151] width 342 height 13
drag, startPoint x: 378, startPoint y: 311, endPoint x: 337, endPoint y: 311, distance: 41.5
click at [337, 311] on textarea "Thank you for confirming entry, {{first_name}}. I’ll add a request for the back…" at bounding box center [400, 323] width 296 height 35
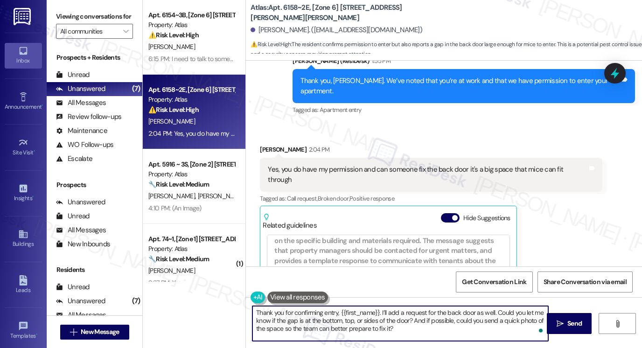
click at [321, 321] on textarea "Thank you for confirming entry, {{first_name}}. I’ll add a request for the back…" at bounding box center [400, 323] width 296 height 35
click at [423, 328] on textarea "Thank you for confirming entry, {{first_name}}. I’ll add a request for the back…" at bounding box center [400, 323] width 296 height 35
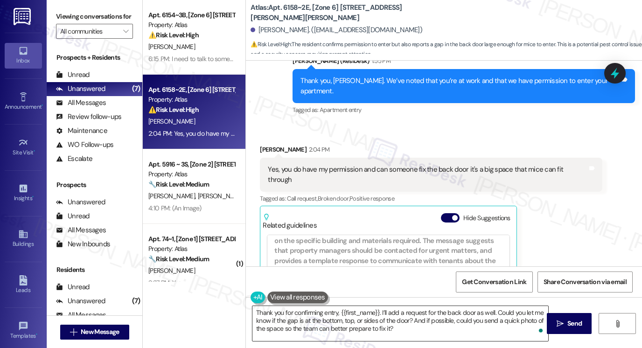
drag, startPoint x: 556, startPoint y: 317, endPoint x: 404, endPoint y: 334, distance: 152.5
click at [406, 334] on div "Thank you for confirming entry, {{first_name}}. I’ll add a request for the back…" at bounding box center [444, 332] width 396 height 70
click at [402, 332] on textarea "Thank you for confirming entry, {{first_name}}. I’ll add a request for the back…" at bounding box center [400, 323] width 296 height 35
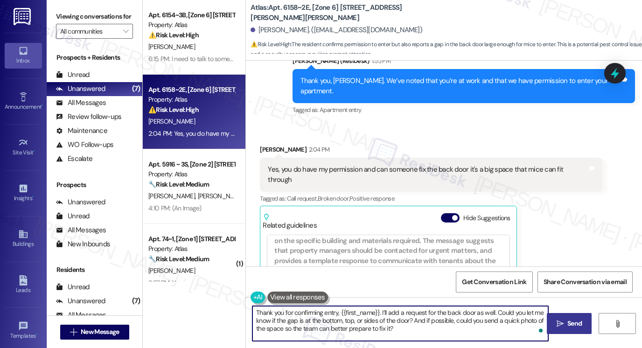
click at [554, 317] on button " Send" at bounding box center [569, 323] width 45 height 21
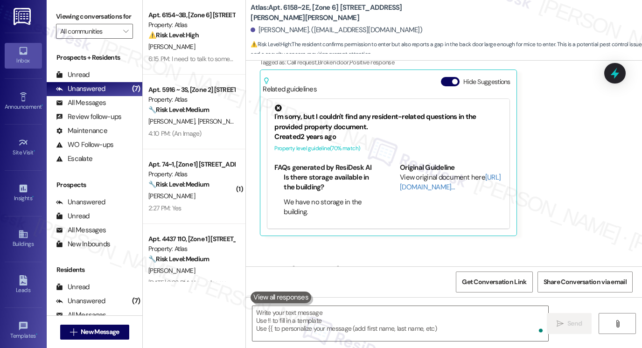
scroll to position [872, 0]
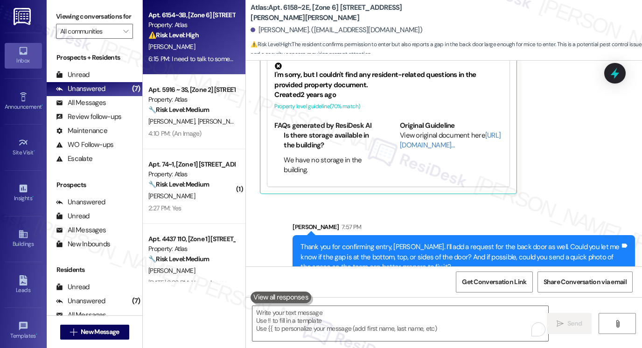
click at [195, 60] on div "6:15 PM: I need to talk to somebody about taking something off my rent or somet…" at bounding box center [312, 59] width 328 height 8
type textarea "Fetching suggested responses. Please feel free to read through the conversation…"
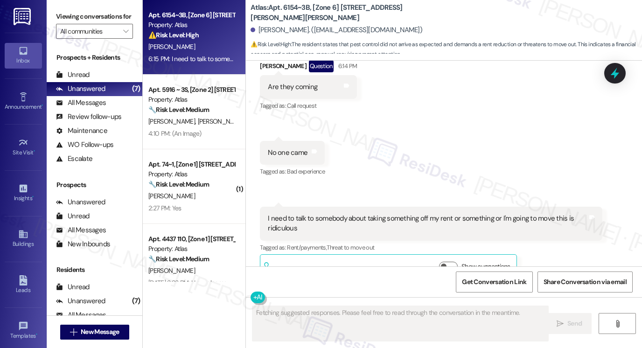
scroll to position [1679, 0]
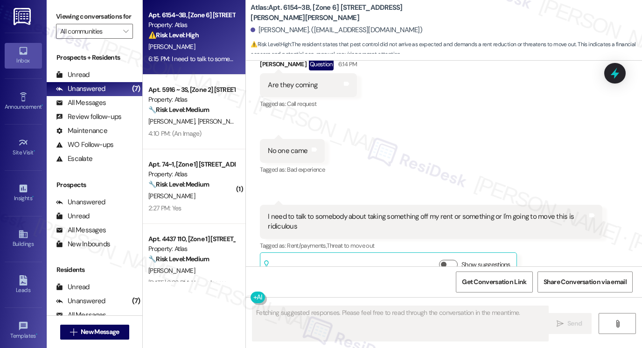
click at [351, 212] on div "I need to talk to somebody about taking something off my rent or something or I…" at bounding box center [428, 222] width 320 height 20
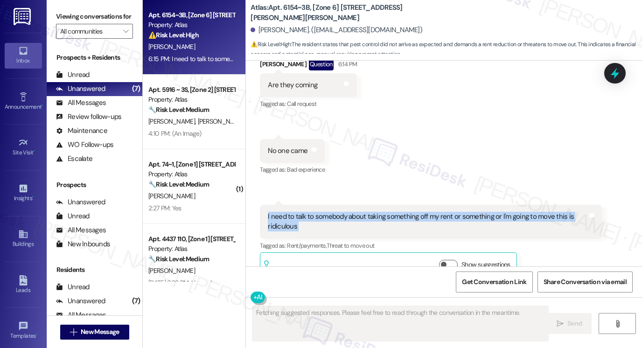
click at [351, 212] on div "I need to talk to somebody about taking something off my rent or something or I…" at bounding box center [428, 222] width 320 height 20
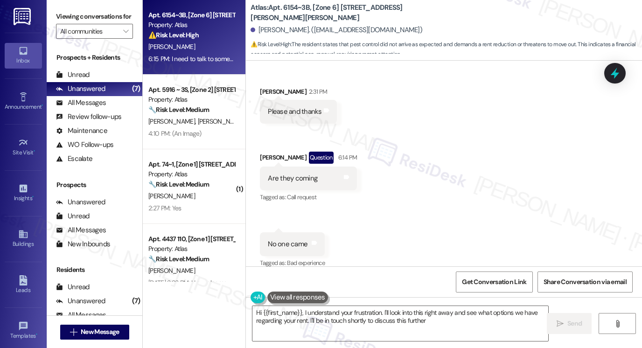
type textarea "Hi {{first_name}}, I understand your frustration. I'll look into this right awa…"
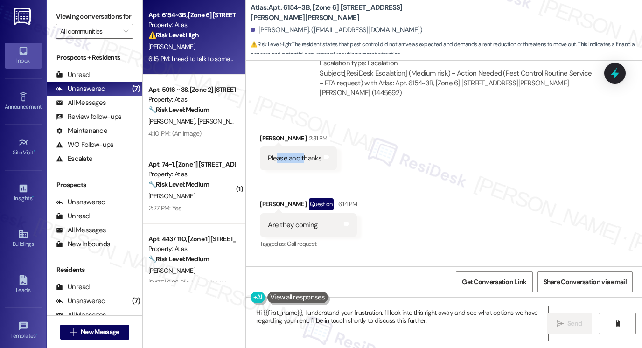
drag, startPoint x: 272, startPoint y: 137, endPoint x: 302, endPoint y: 139, distance: 30.8
click at [302, 153] on div "Please and thanks" at bounding box center [295, 158] width 54 height 10
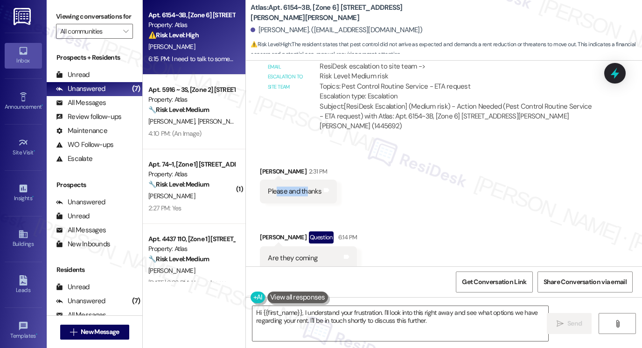
scroll to position [1446, 0]
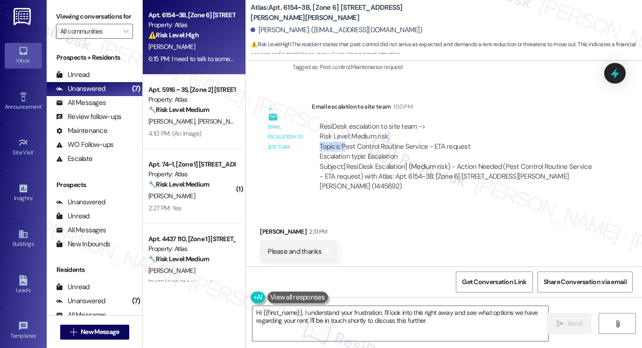
drag, startPoint x: 341, startPoint y: 127, endPoint x: 451, endPoint y: 118, distance: 110.9
click at [451, 122] on div "ResiDesk escalation to site team -> Risk Level: Medium risk Topics: Pest Contro…" at bounding box center [457, 142] width 275 height 40
click at [434, 128] on div "ResiDesk escalation to site team -> Risk Level: Medium risk Topics: Pest Contro…" at bounding box center [457, 142] width 275 height 40
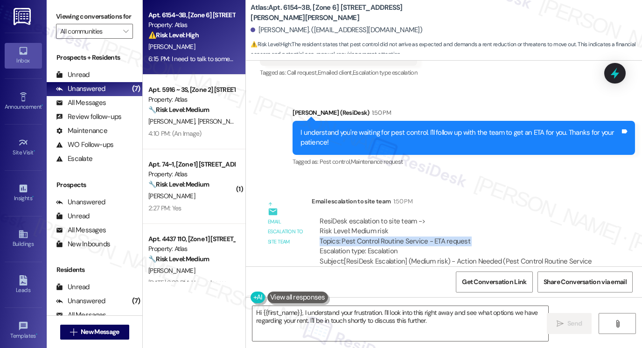
scroll to position [1260, 0]
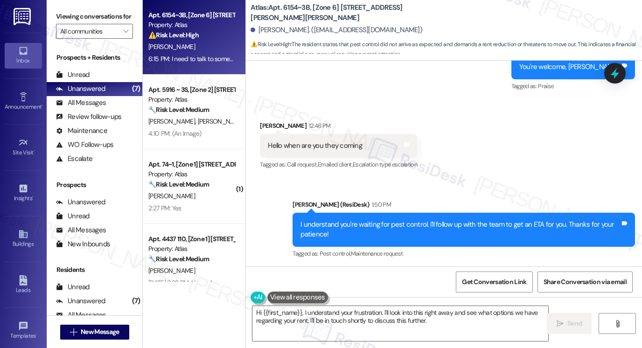
click at [348, 220] on div "I understand you're waiting for pest control. I'll follow up with the team to g…" at bounding box center [460, 230] width 320 height 20
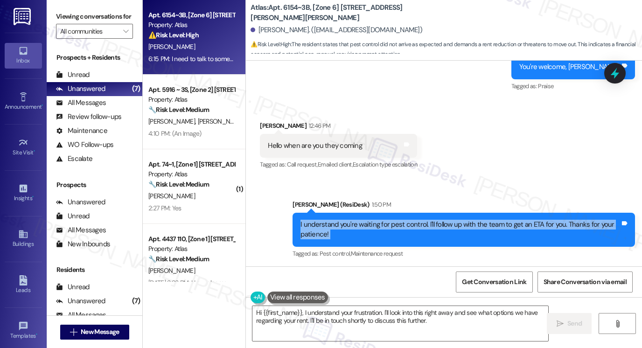
click at [348, 220] on div "I understand you're waiting for pest control. I'll follow up with the team to g…" at bounding box center [460, 230] width 320 height 20
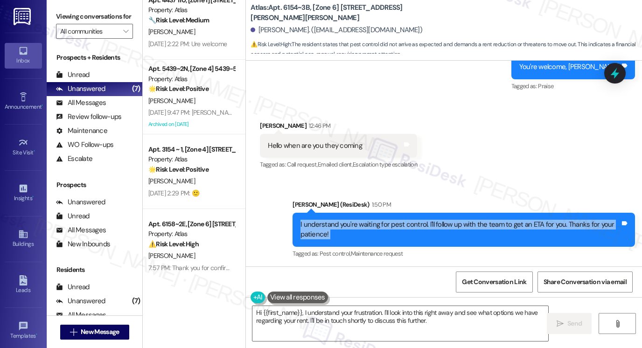
scroll to position [241, 0]
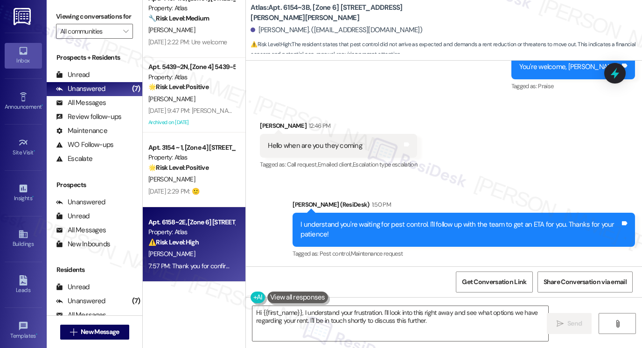
click at [200, 231] on div "Property: Atlas" at bounding box center [191, 232] width 86 height 10
type textarea "Fetching suggested responses. Please feel free to read through the conversation…"
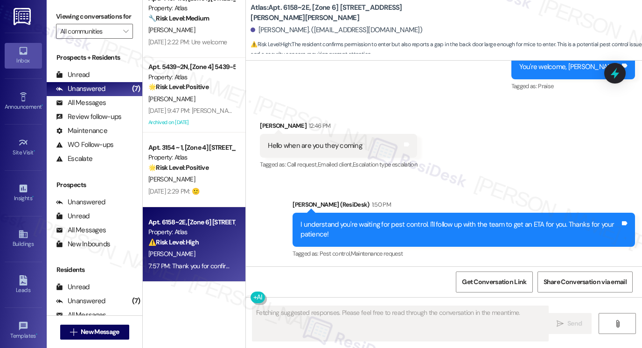
scroll to position [886, 0]
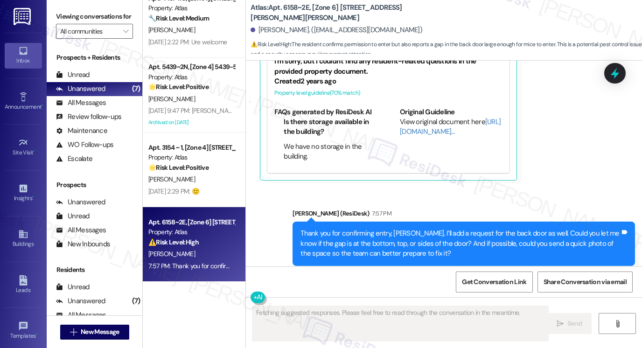
click at [359, 229] on div "Thank you for confirming entry, [PERSON_NAME]. I’ll add a request for the back …" at bounding box center [460, 244] width 320 height 30
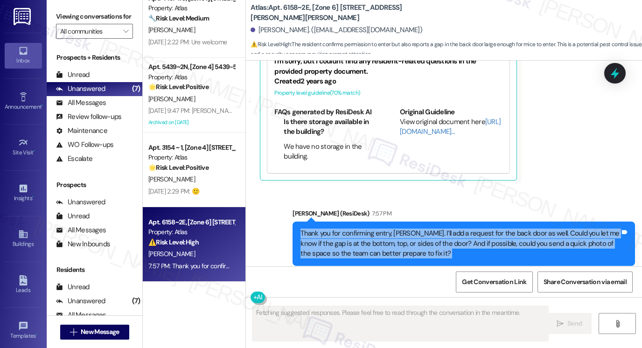
click at [359, 229] on div "Thank you for confirming entry, [PERSON_NAME]. I’ll add a request for the back …" at bounding box center [460, 244] width 320 height 30
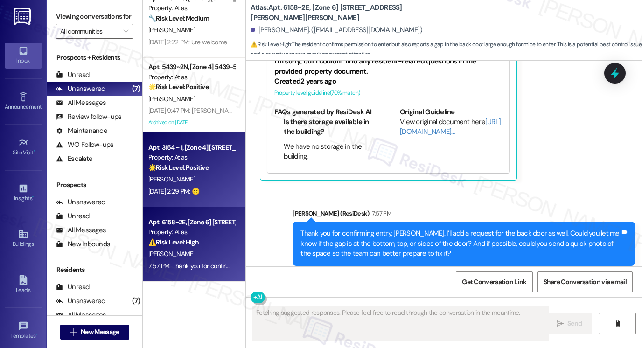
click at [195, 188] on div "[DATE] 2:29 PM: 🙂 [DATE] 2:29 PM: 🙂" at bounding box center [173, 191] width 51 height 8
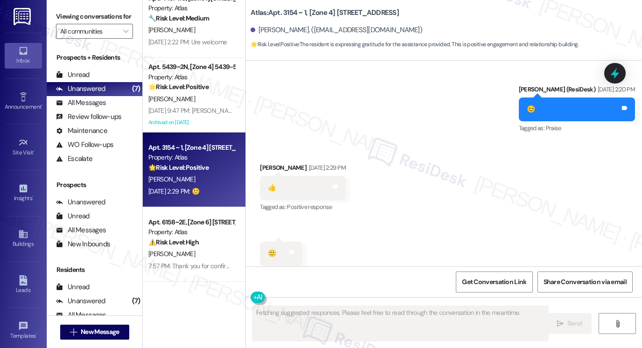
scroll to position [1387, 0]
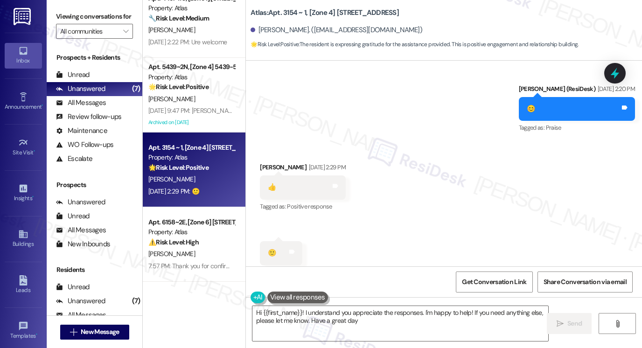
type textarea "Hi {{first_name}}! I understand you appreciate the responses. I'm happy to help…"
